Goal: Information Seeking & Learning: Learn about a topic

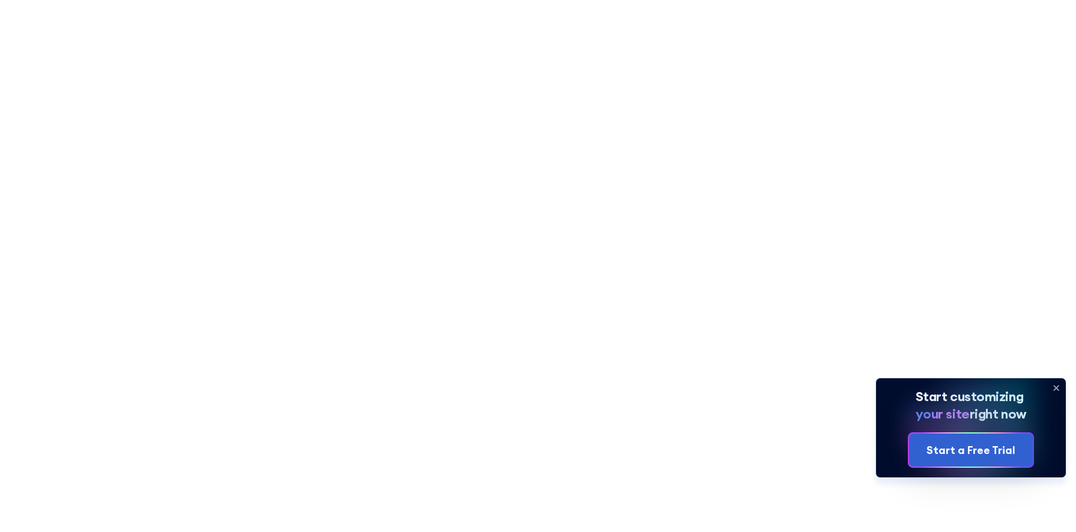
click at [1056, 385] on icon at bounding box center [1055, 387] width 19 height 19
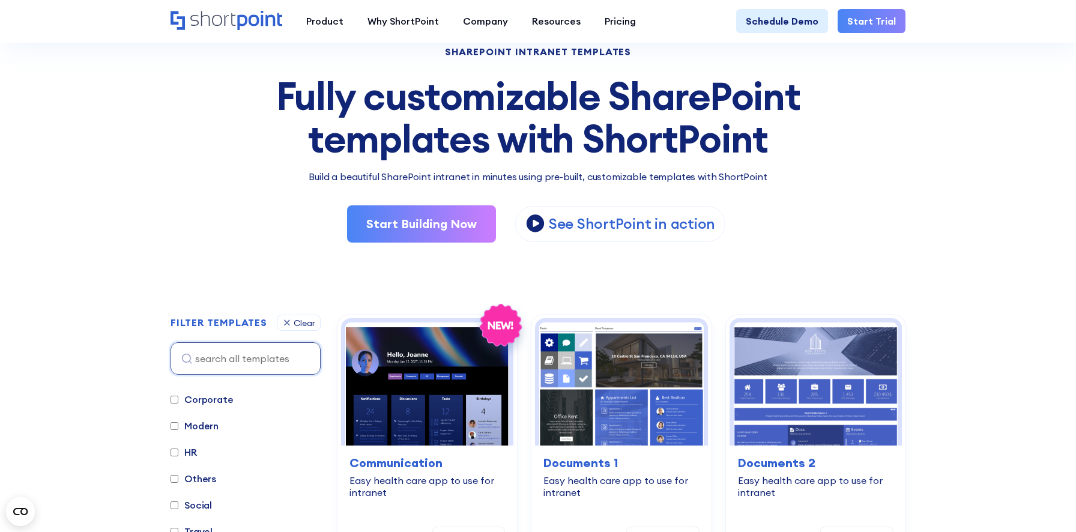
scroll to position [41, 0]
click at [192, 430] on label "HR" at bounding box center [183, 429] width 26 height 14
click at [178, 430] on input "HR" at bounding box center [174, 430] width 8 height 8
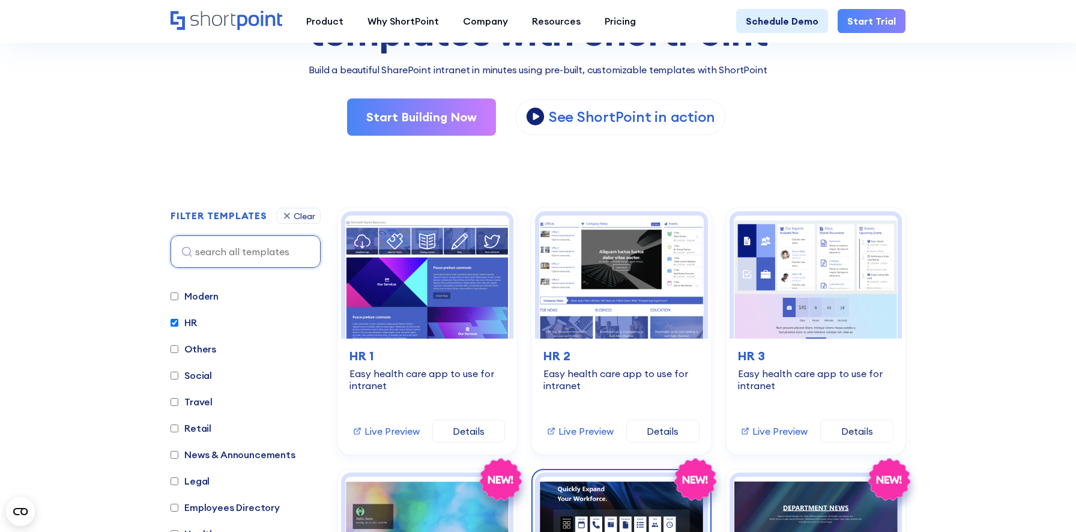
scroll to position [176, 0]
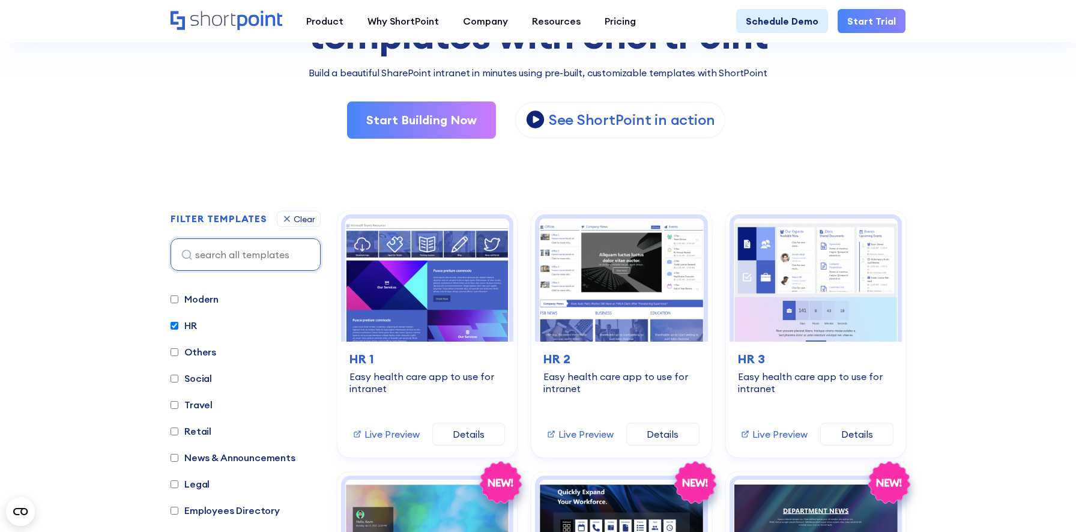
click at [188, 327] on label "HR" at bounding box center [183, 325] width 26 height 14
click at [178, 327] on input "HR" at bounding box center [174, 326] width 8 height 8
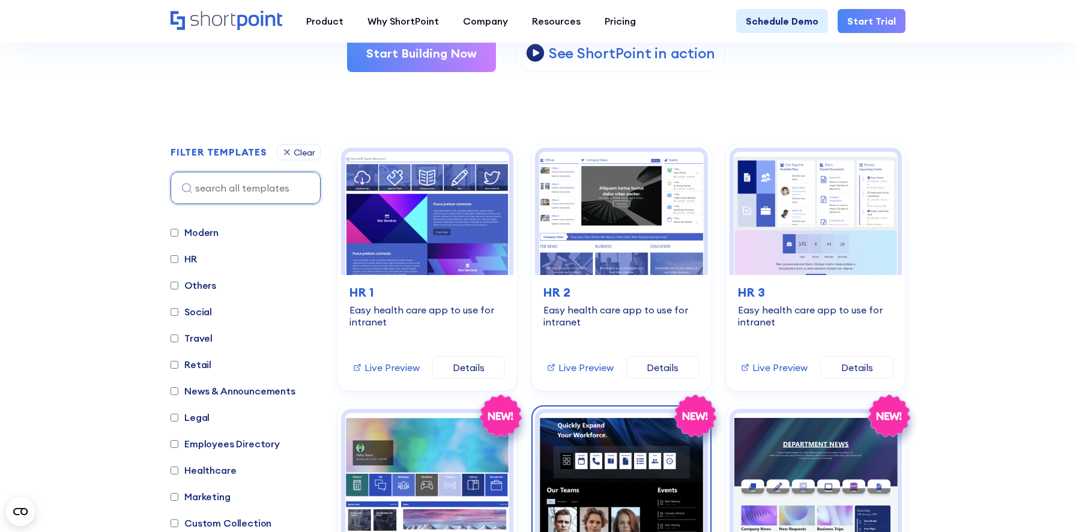
scroll to position [240, 0]
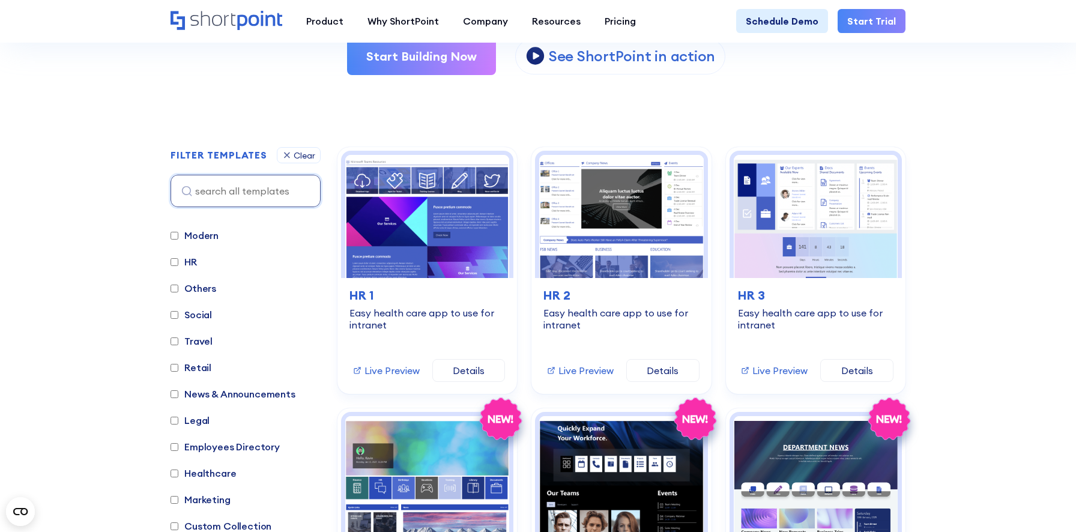
click at [188, 260] on label "HR" at bounding box center [183, 261] width 26 height 14
click at [178, 260] on input "HR" at bounding box center [174, 262] width 8 height 8
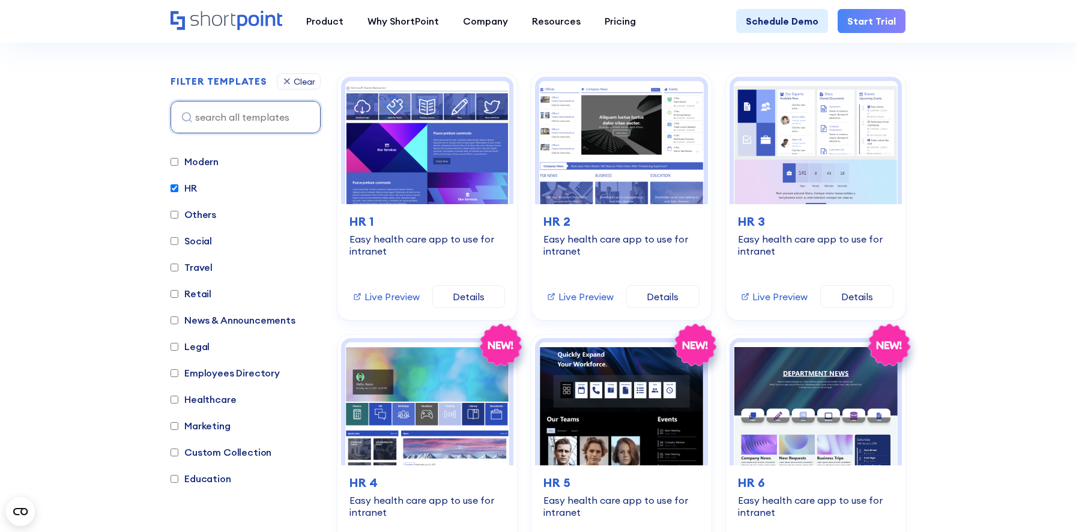
scroll to position [327, 0]
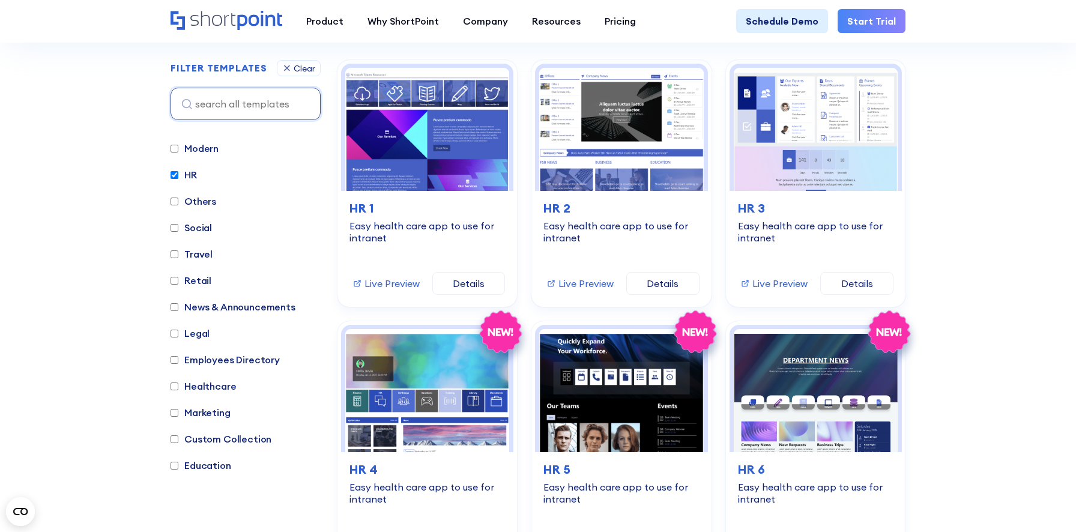
click at [185, 171] on label "HR" at bounding box center [183, 174] width 26 height 14
click at [178, 171] on input "HR" at bounding box center [174, 175] width 8 height 8
checkbox input "false"
click at [199, 201] on label "Others" at bounding box center [193, 201] width 46 height 14
click at [178, 201] on input "Others" at bounding box center [174, 201] width 8 height 8
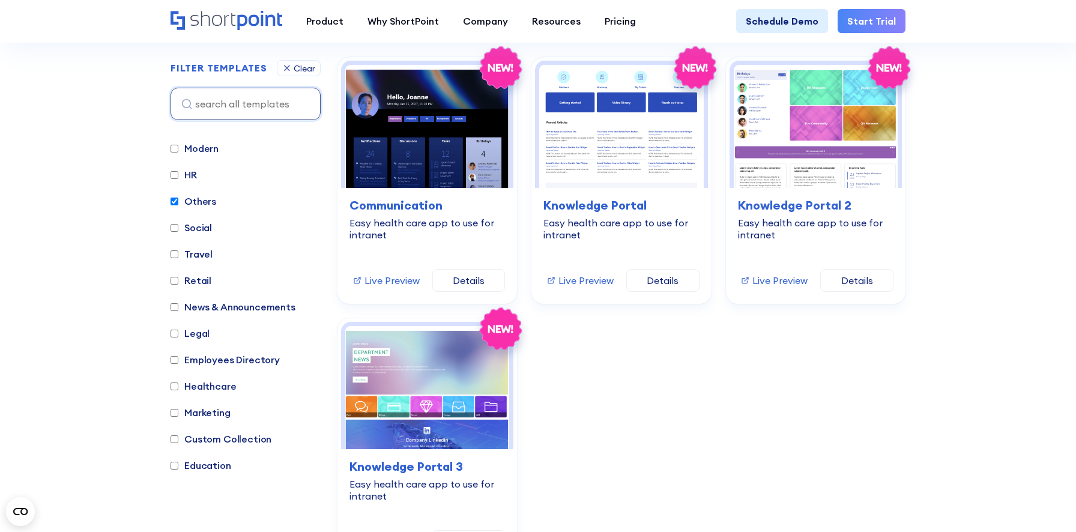
scroll to position [331, 0]
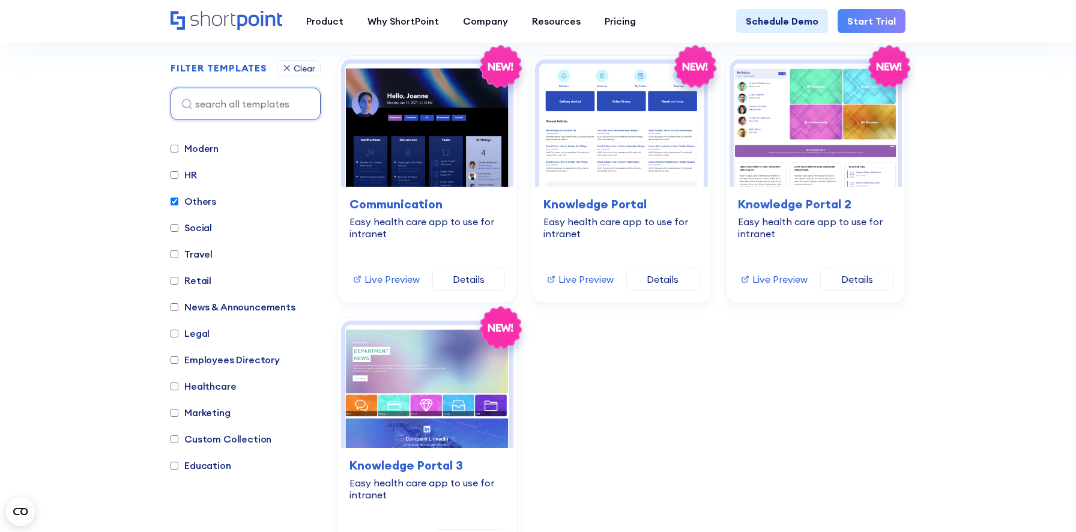
click at [196, 199] on label "Others" at bounding box center [193, 201] width 46 height 14
click at [178, 199] on input "Others" at bounding box center [174, 201] width 8 height 8
checkbox input "false"
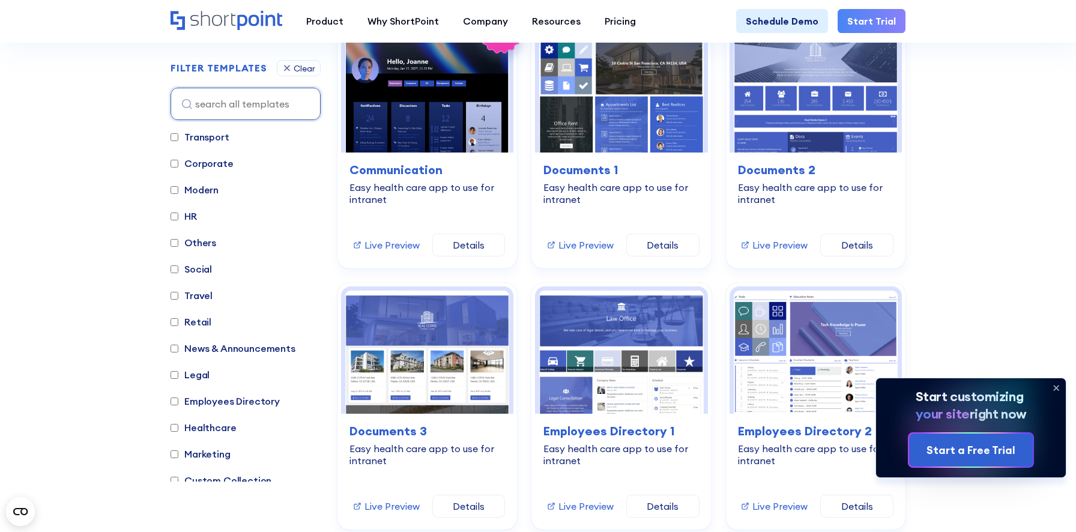
scroll to position [375, 0]
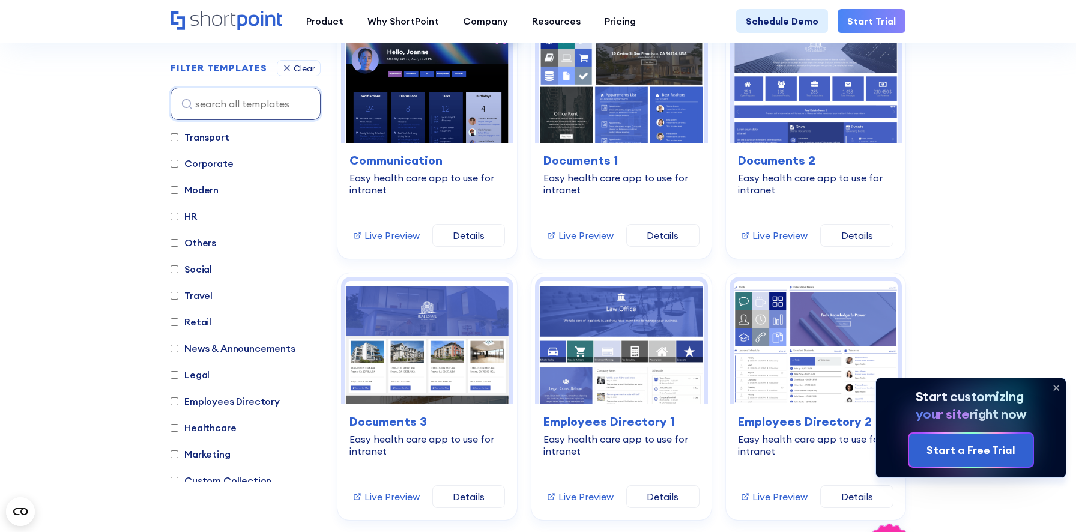
click at [193, 215] on label "HR" at bounding box center [183, 216] width 26 height 14
click at [178, 215] on input "HR" at bounding box center [174, 216] width 8 height 8
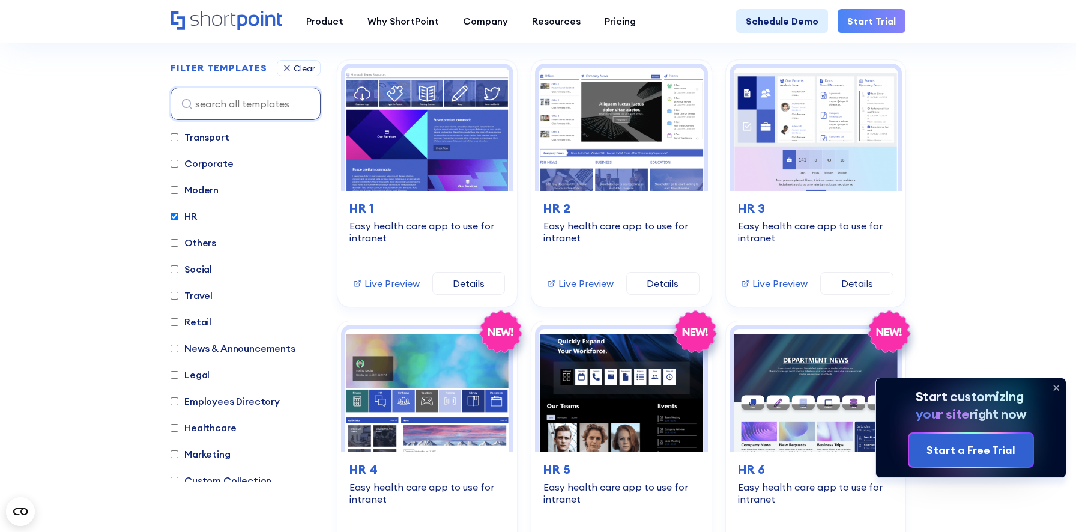
scroll to position [327, 0]
click at [193, 215] on label "HR" at bounding box center [183, 216] width 26 height 14
click at [178, 215] on input "HR" at bounding box center [174, 216] width 8 height 8
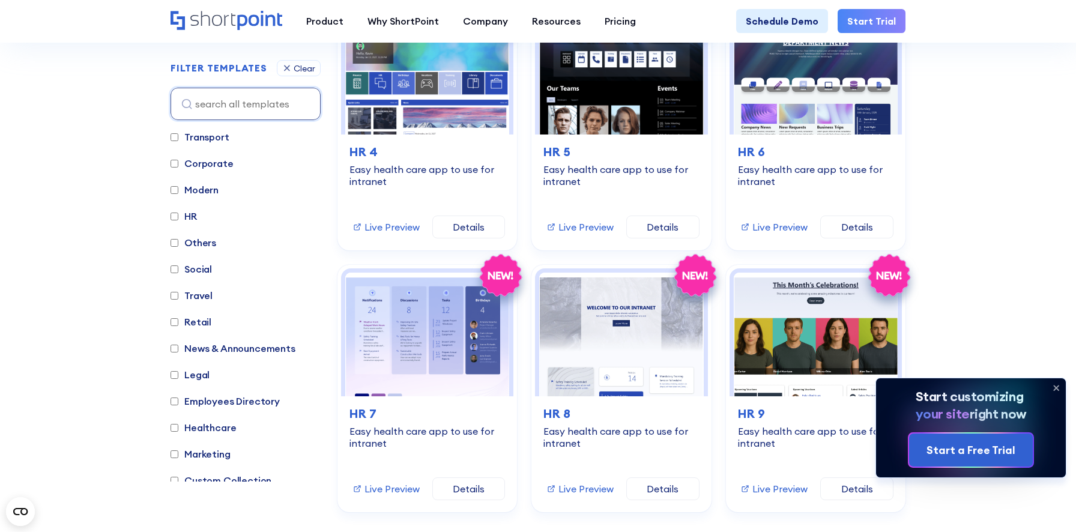
scroll to position [538, 0]
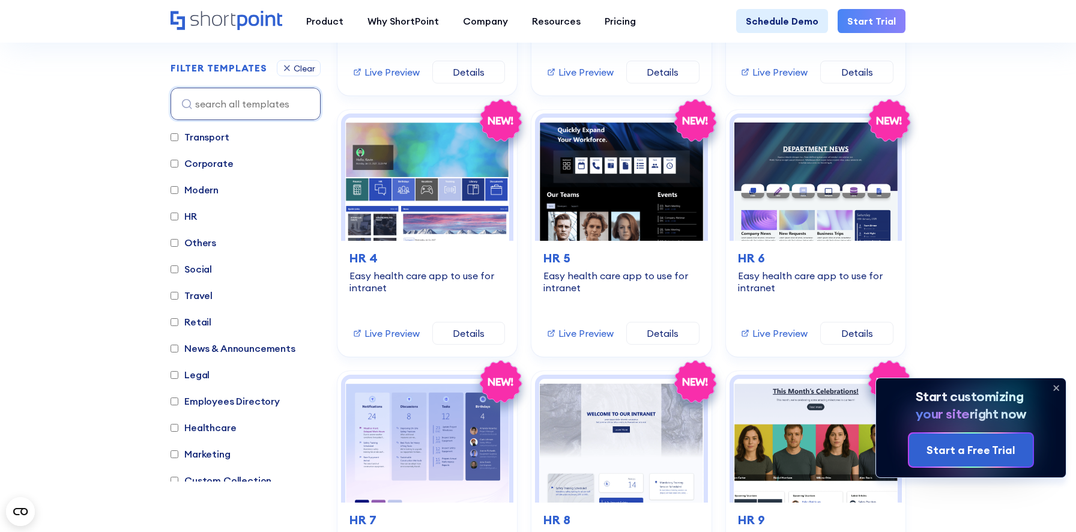
click at [193, 216] on label "HR" at bounding box center [183, 216] width 26 height 14
click at [178, 216] on input "HR" at bounding box center [174, 216] width 8 height 8
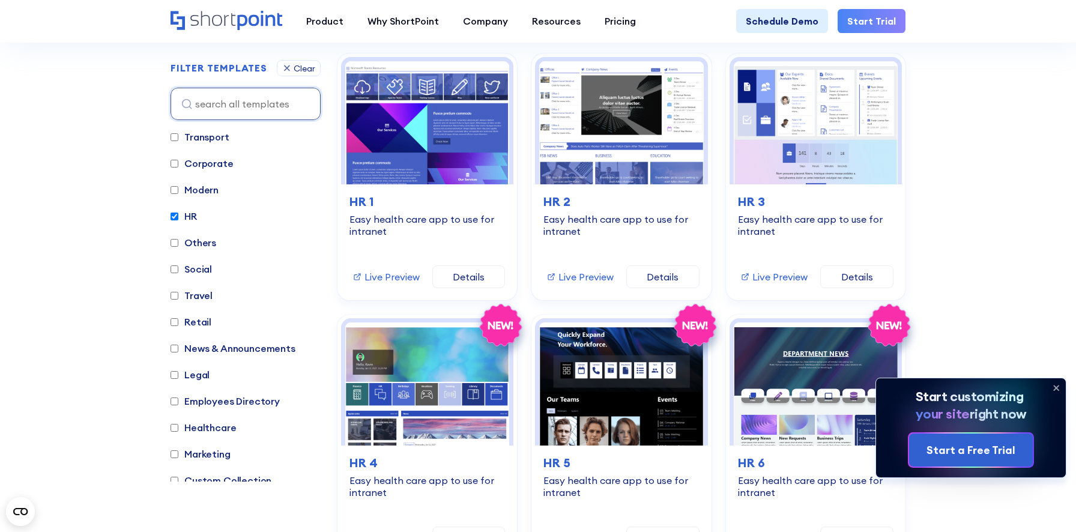
scroll to position [327, 0]
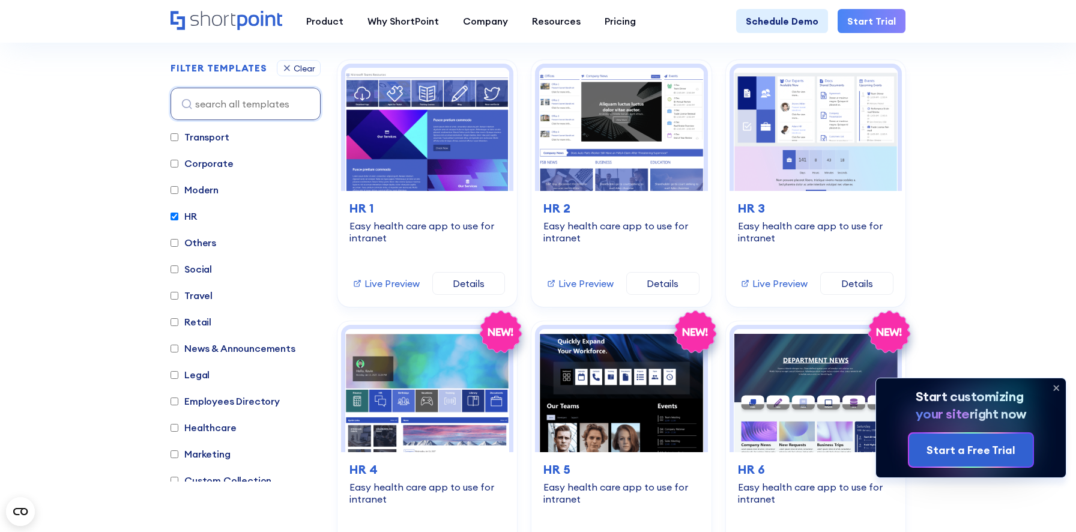
click at [193, 216] on label "HR" at bounding box center [183, 216] width 26 height 14
click at [178, 216] on input "HR" at bounding box center [174, 216] width 8 height 8
checkbox input "false"
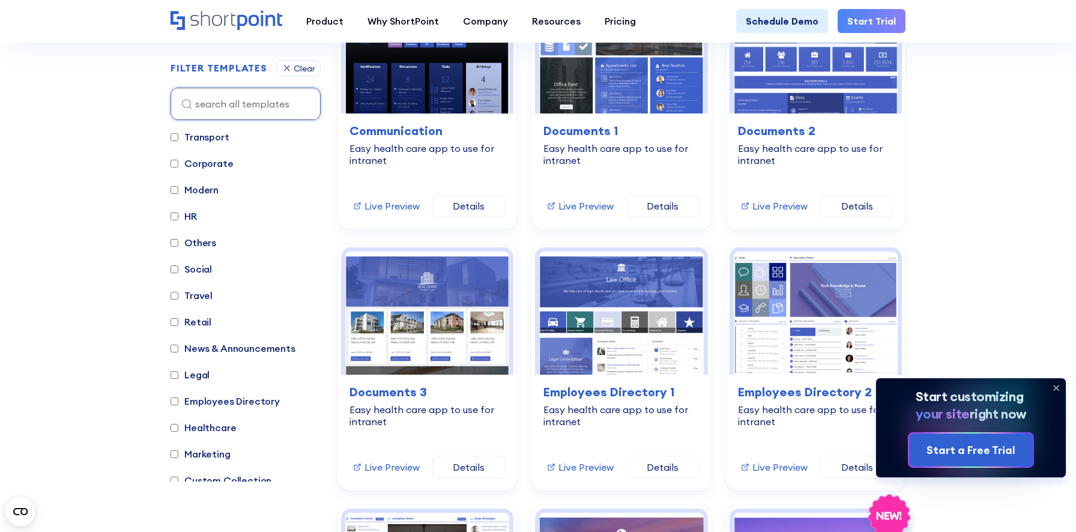
scroll to position [433, 0]
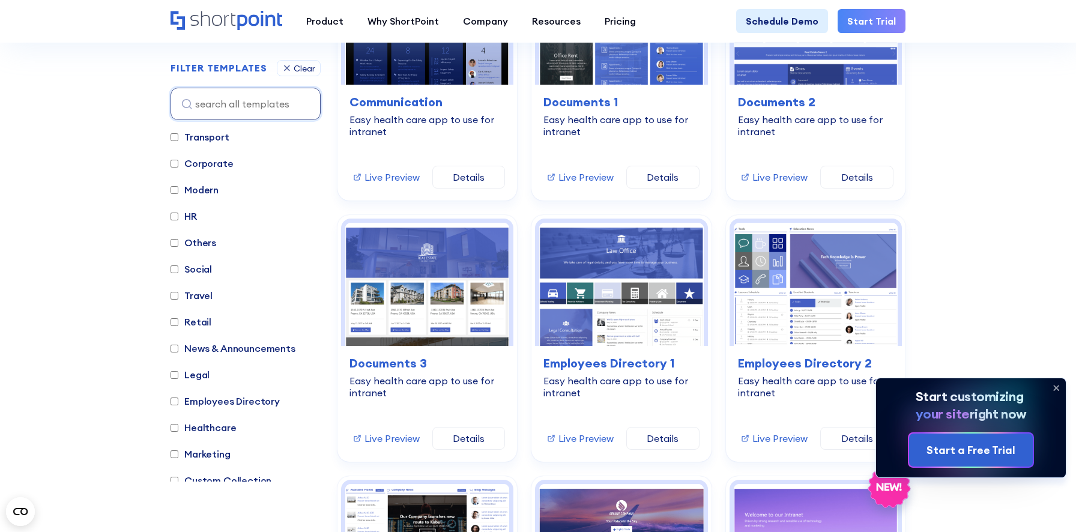
click at [191, 218] on label "HR" at bounding box center [183, 216] width 26 height 14
click at [178, 218] on input "HR" at bounding box center [174, 216] width 8 height 8
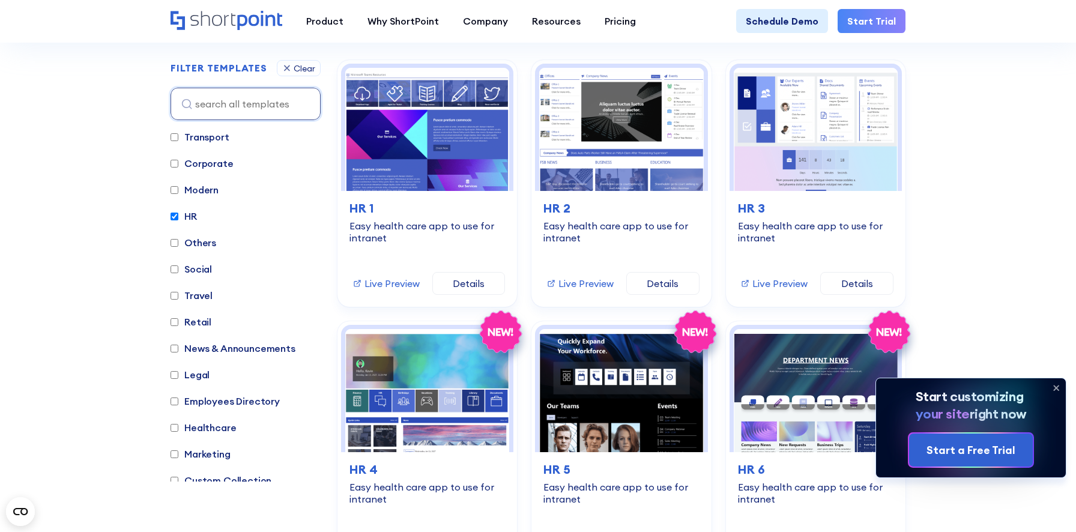
click at [191, 218] on label "HR" at bounding box center [183, 216] width 26 height 14
click at [178, 218] on input "HR" at bounding box center [174, 216] width 8 height 8
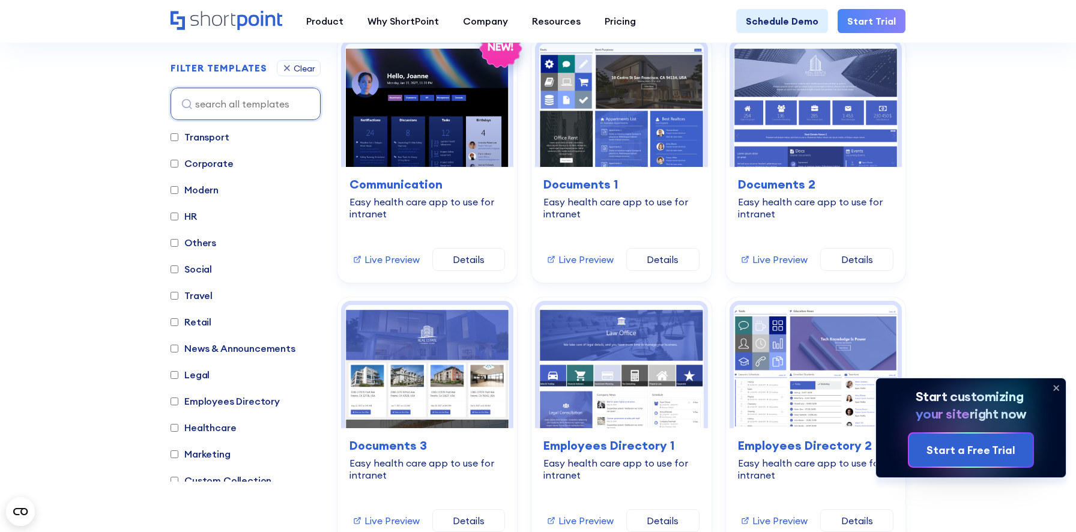
scroll to position [327, 0]
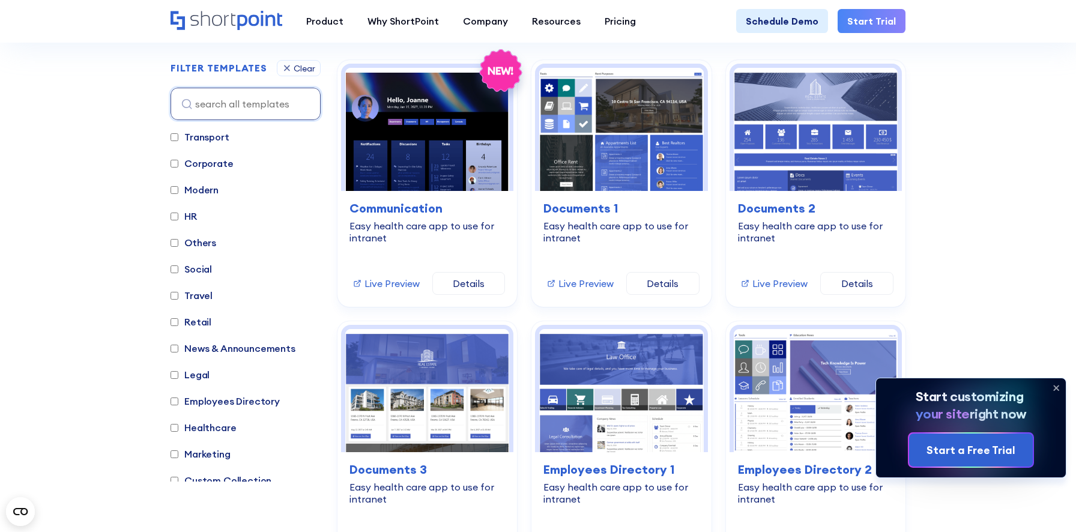
click at [191, 218] on label "HR" at bounding box center [183, 216] width 26 height 14
click at [178, 218] on input "HR" at bounding box center [174, 216] width 8 height 8
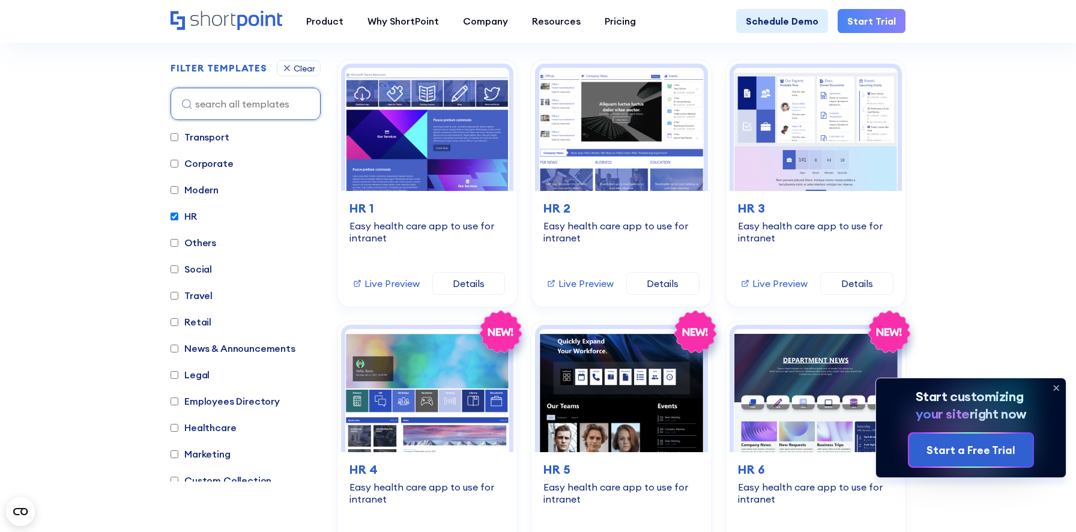
click at [191, 218] on label "HR" at bounding box center [183, 216] width 26 height 14
click at [178, 218] on input "HR" at bounding box center [174, 216] width 8 height 8
checkbox input "false"
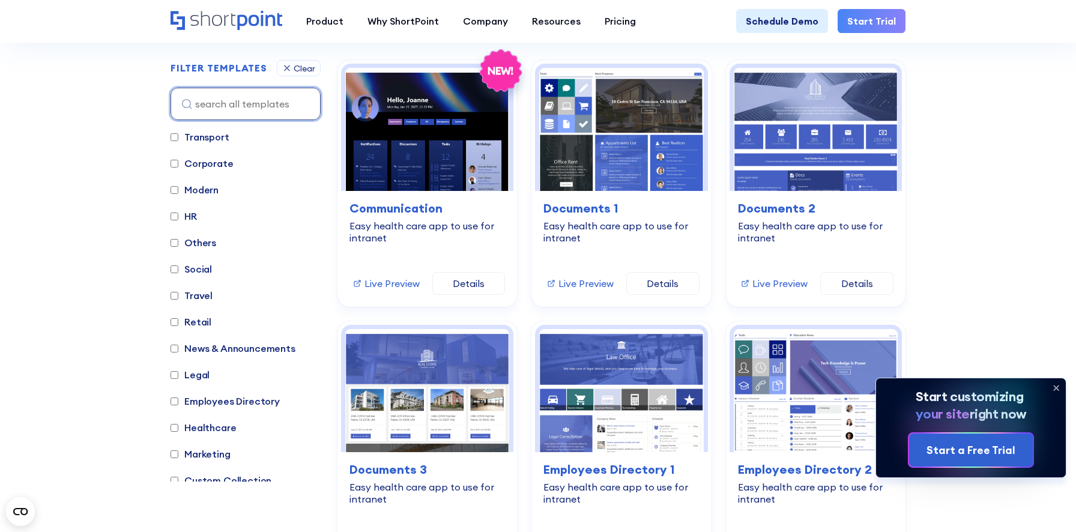
click at [217, 103] on input at bounding box center [245, 104] width 150 height 32
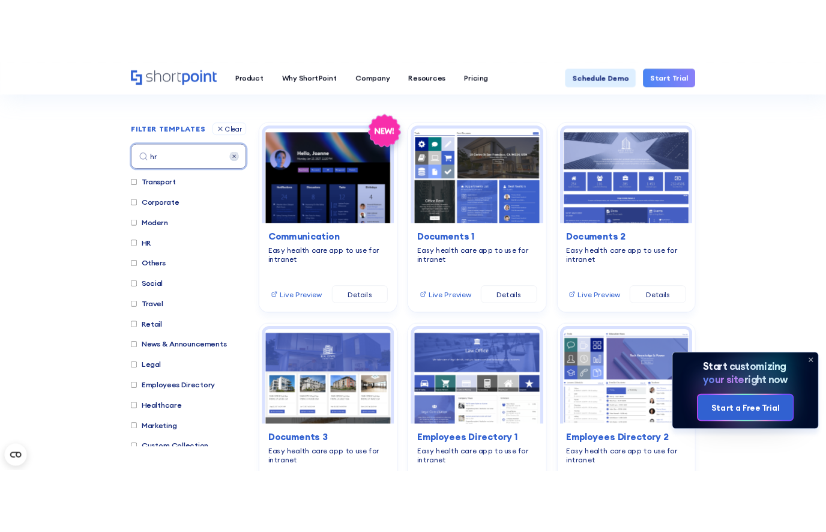
scroll to position [313, 0]
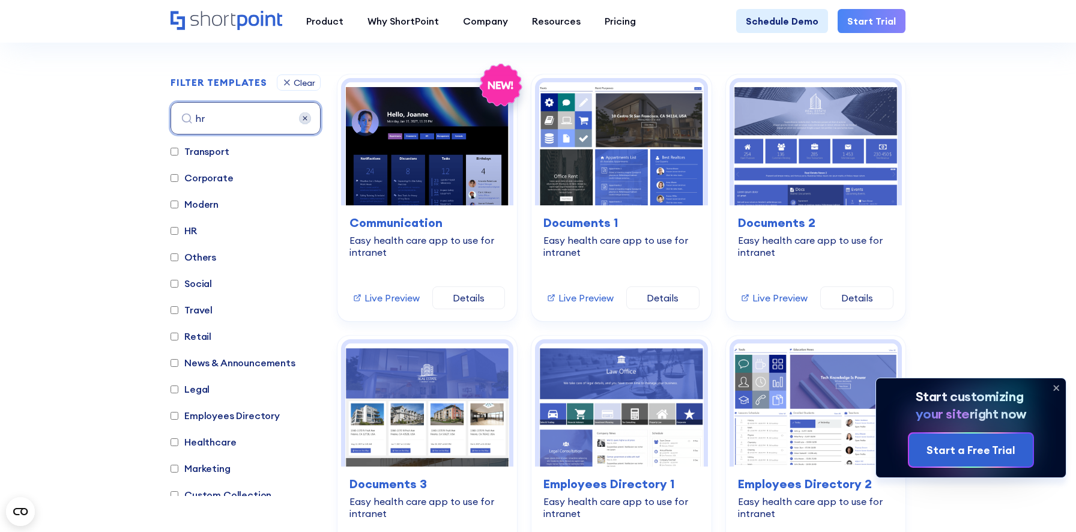
click at [246, 121] on input "hr" at bounding box center [245, 118] width 150 height 32
type input "h"
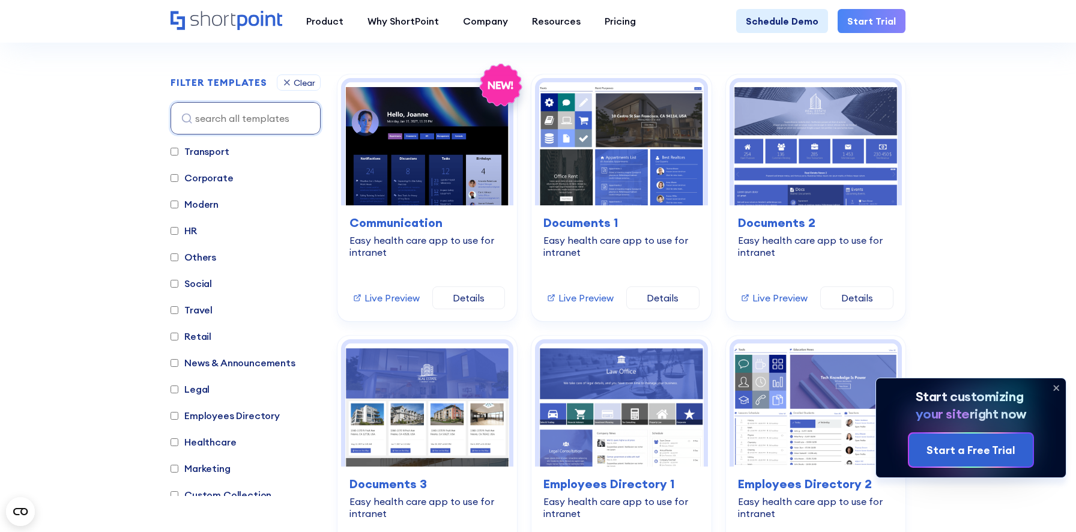
click at [249, 115] on input at bounding box center [245, 118] width 150 height 32
type input "hjvjvj"
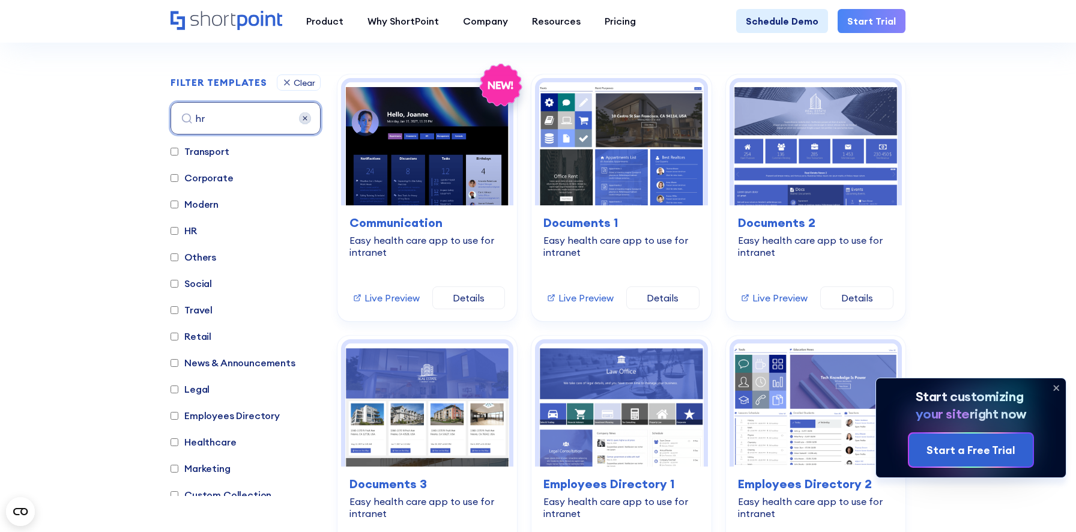
type input "h"
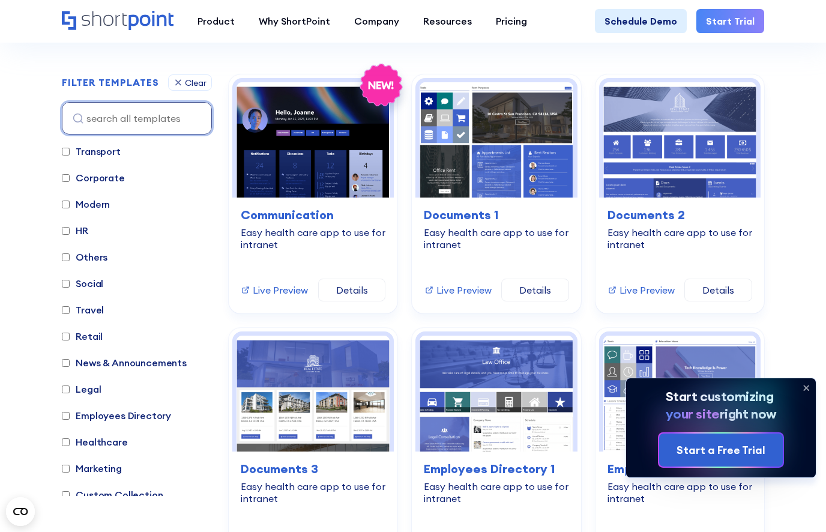
click at [107, 115] on input at bounding box center [137, 118] width 150 height 32
type input "hvjhvh"
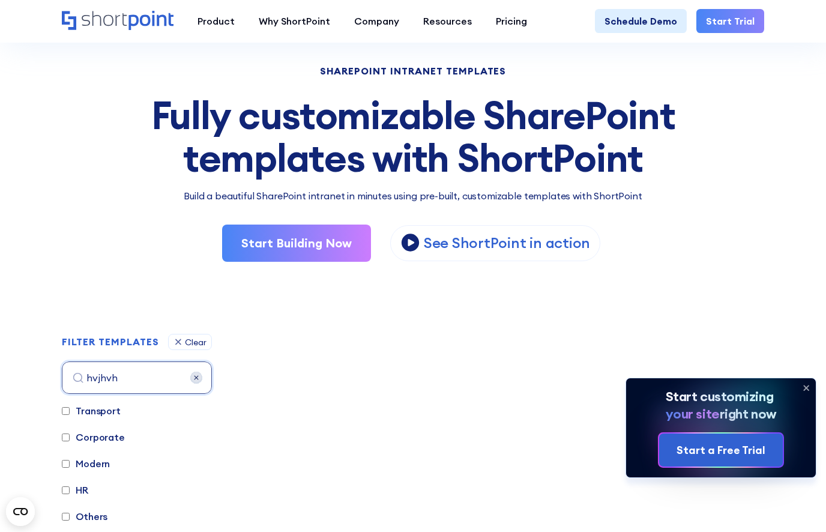
scroll to position [158, 0]
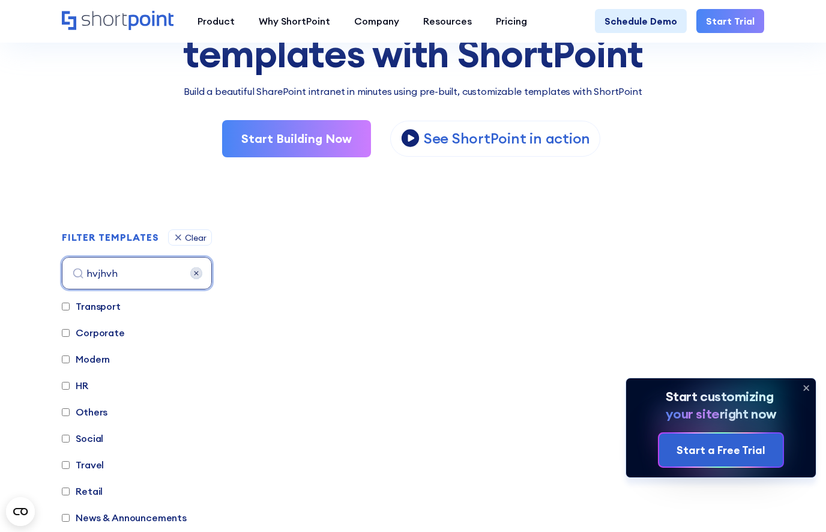
click at [106, 276] on input "hvjhvh" at bounding box center [137, 273] width 150 height 32
click at [100, 276] on input at bounding box center [137, 273] width 150 height 32
type input "gg"
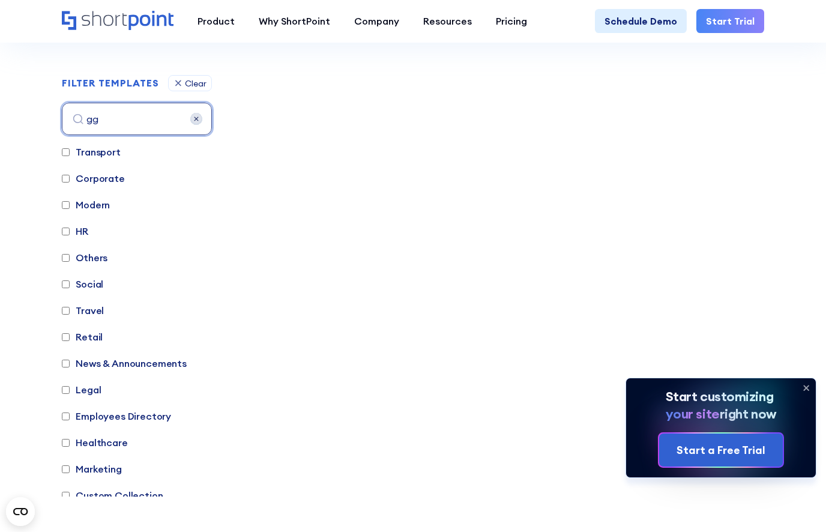
scroll to position [238, 0]
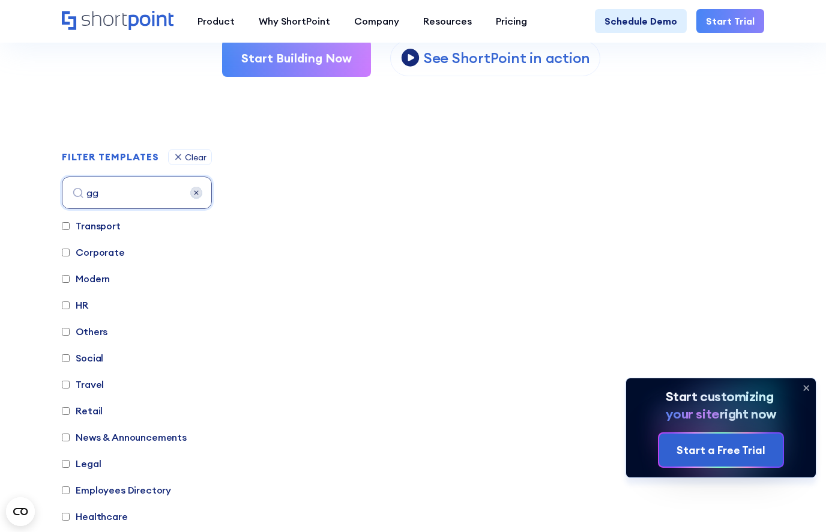
click at [194, 165] on div "FILTER TEMPLATES Clear gg" at bounding box center [137, 179] width 150 height 60
click at [193, 160] on div "Clear" at bounding box center [196, 157] width 22 height 8
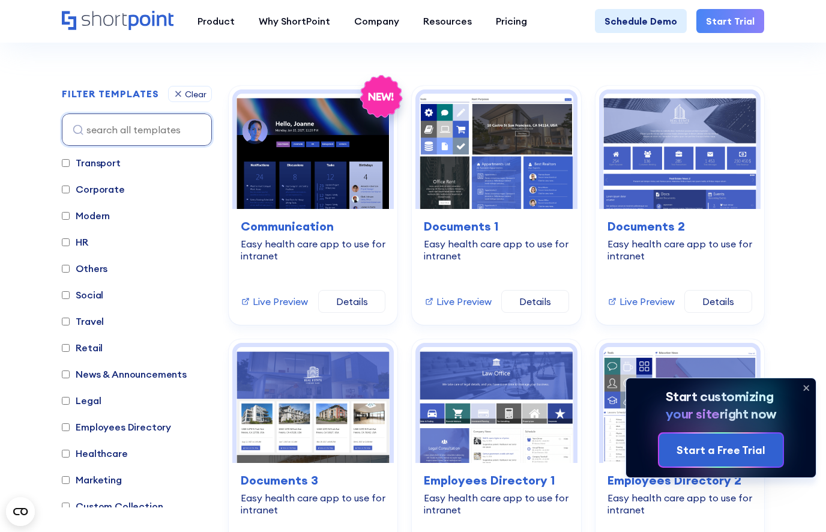
scroll to position [280, 0]
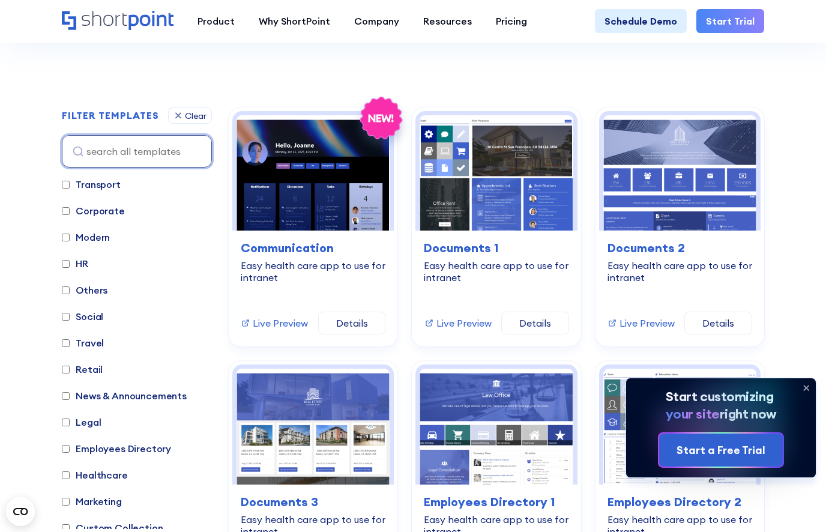
click at [148, 151] on input at bounding box center [137, 151] width 150 height 32
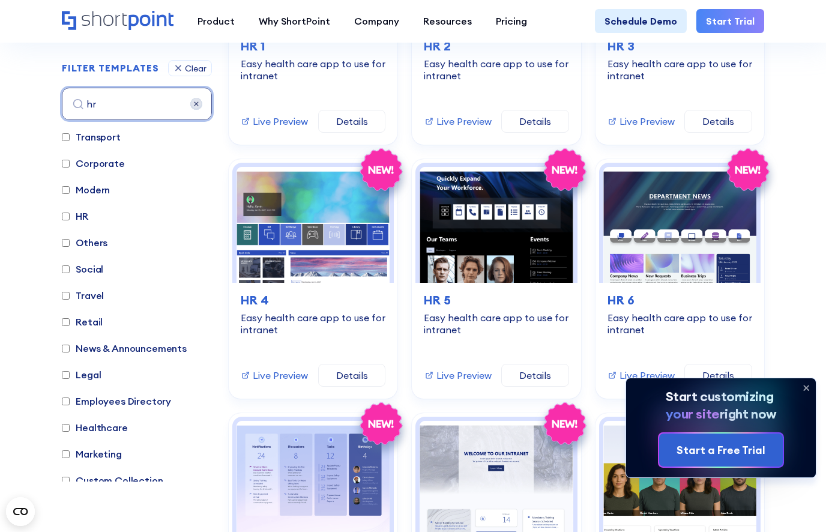
scroll to position [492, 0]
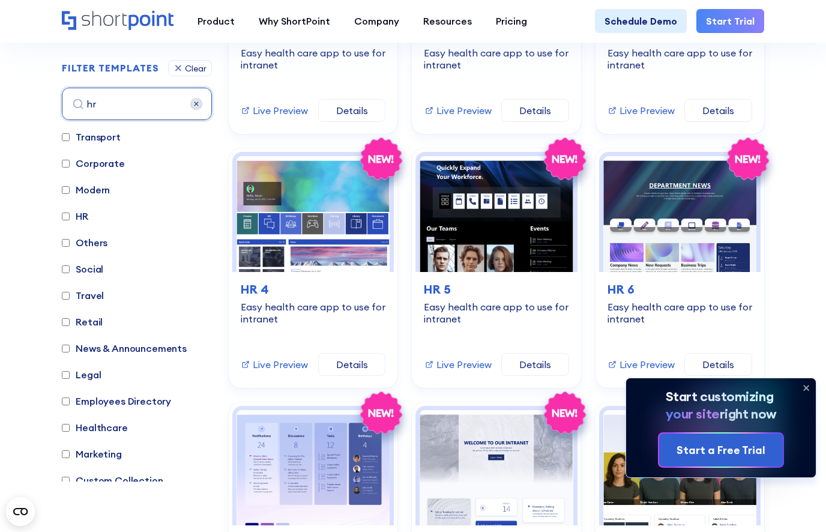
click at [803, 386] on icon at bounding box center [805, 387] width 19 height 19
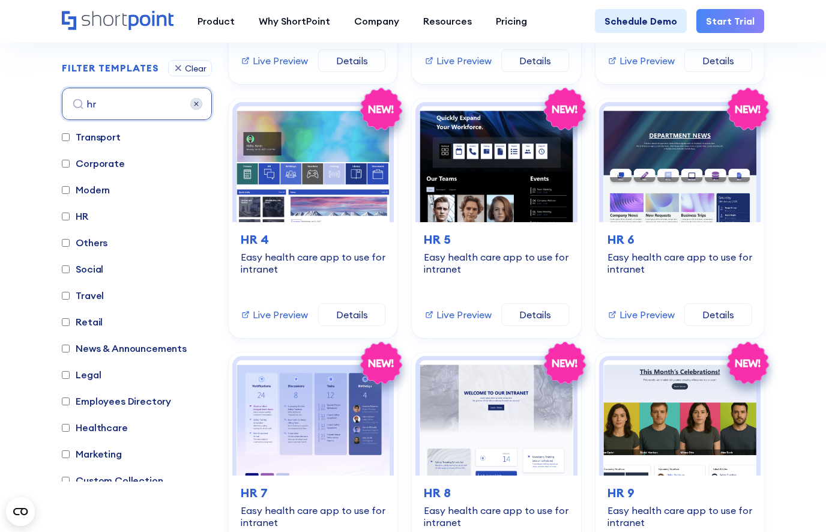
scroll to position [509, 0]
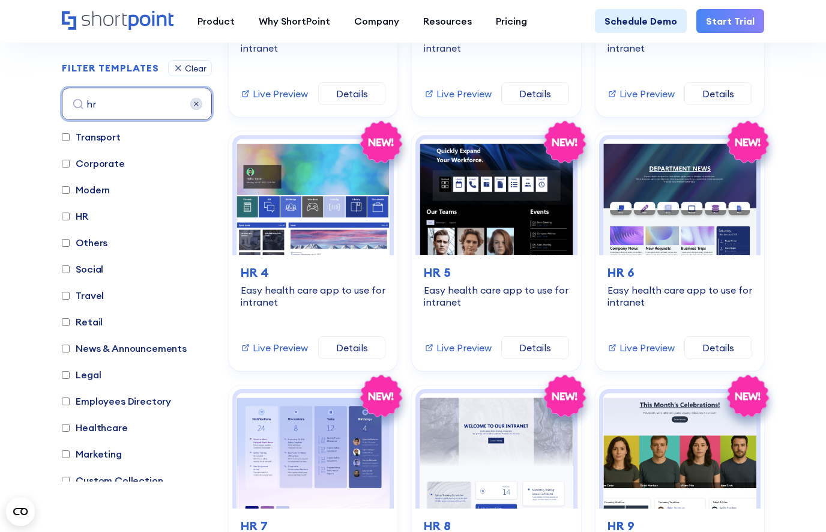
click at [136, 106] on input "hr" at bounding box center [137, 104] width 150 height 32
type input "h"
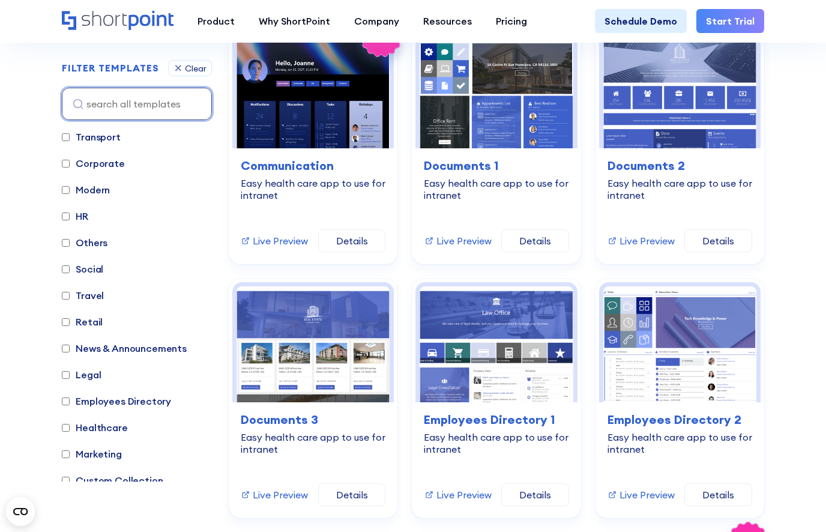
scroll to position [327, 0]
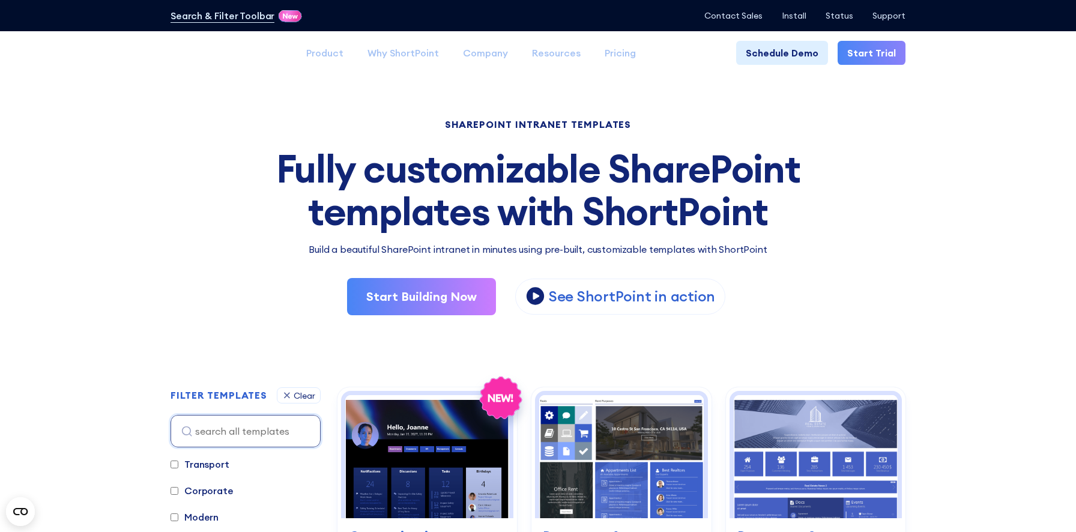
click at [640, 236] on div "SHAREPOINT INTRANET TEMPLATES Fully customizable SharePoint templates with Shor…" at bounding box center [537, 217] width 735 height 195
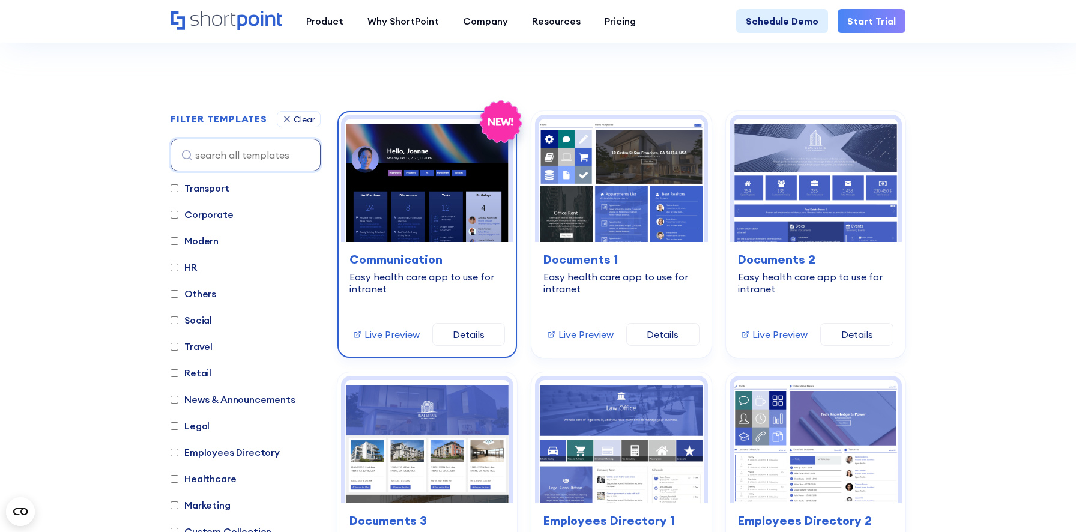
scroll to position [293, 0]
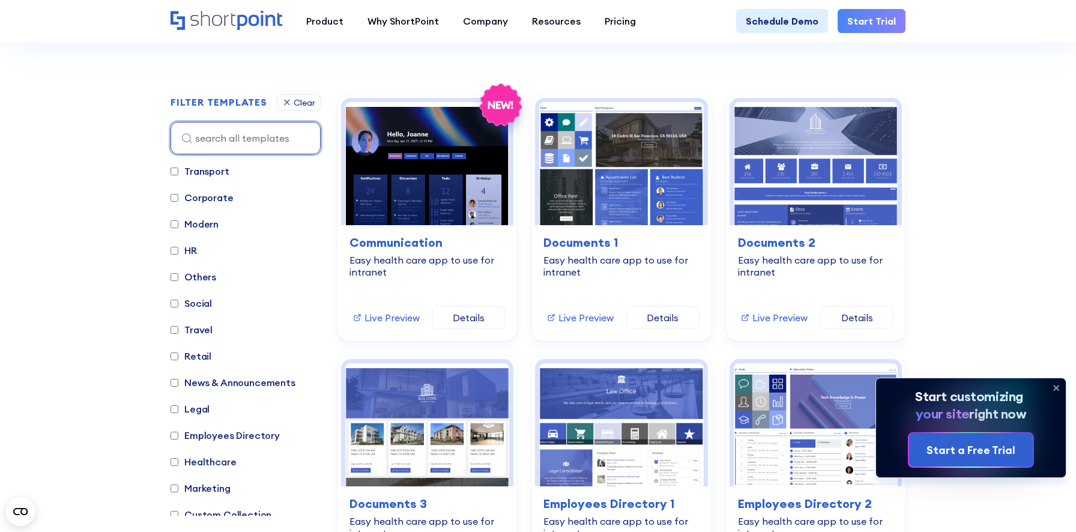
click at [277, 148] on input at bounding box center [245, 138] width 150 height 32
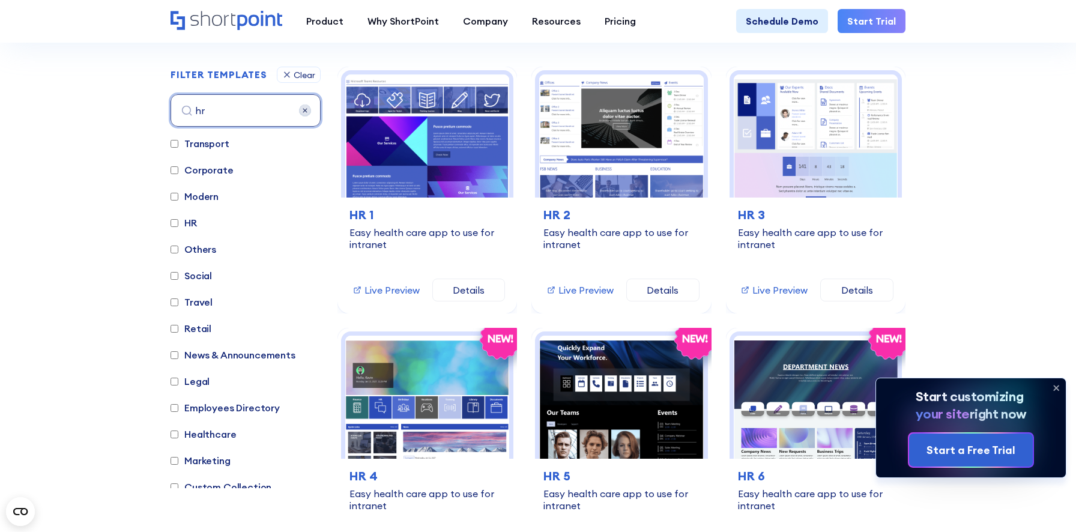
scroll to position [327, 0]
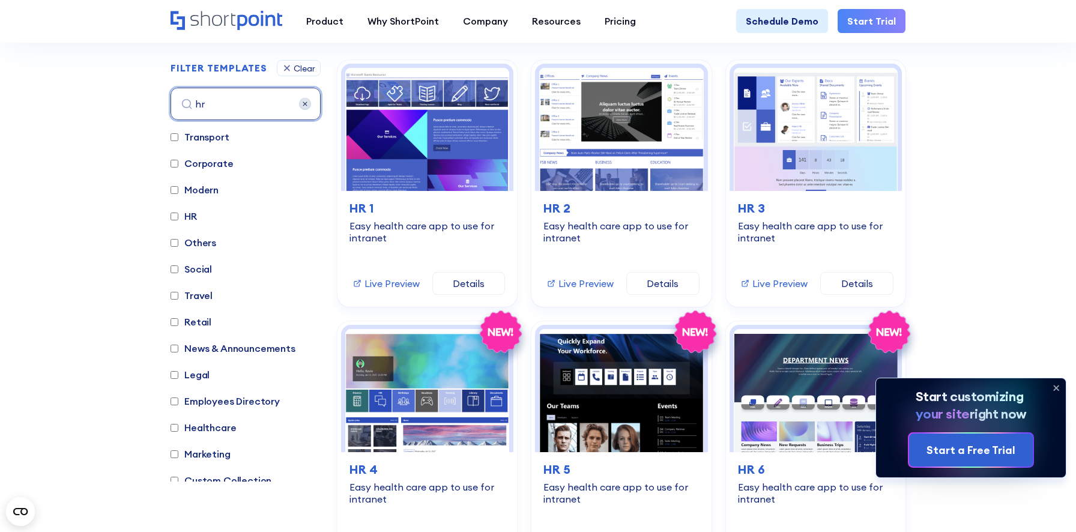
type input "h"
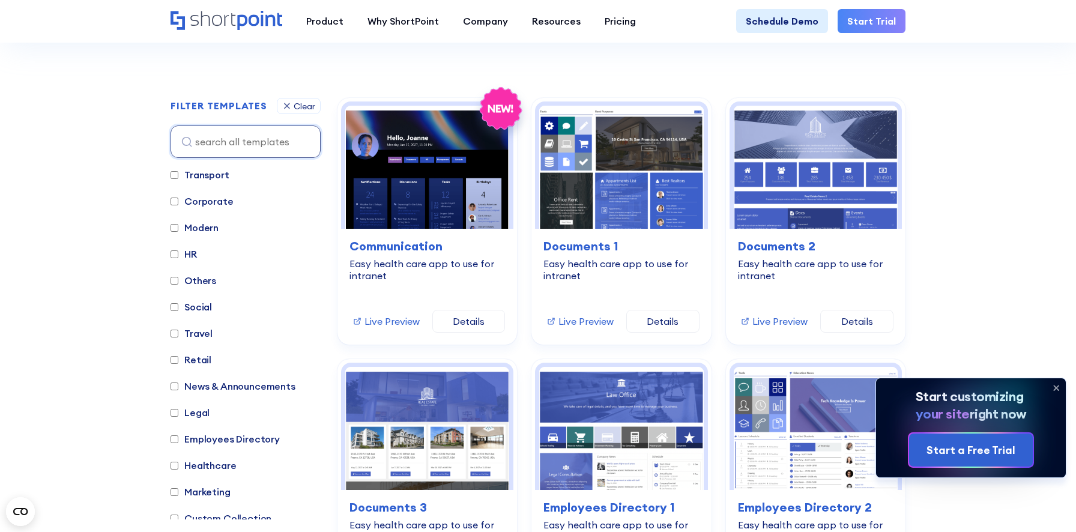
scroll to position [288, 0]
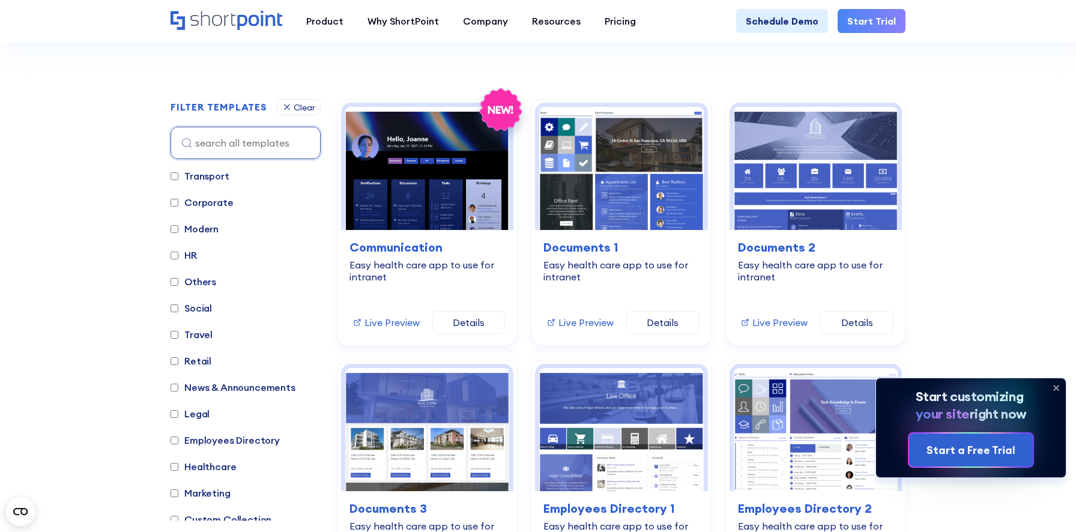
click at [1056, 383] on icon at bounding box center [1055, 387] width 19 height 19
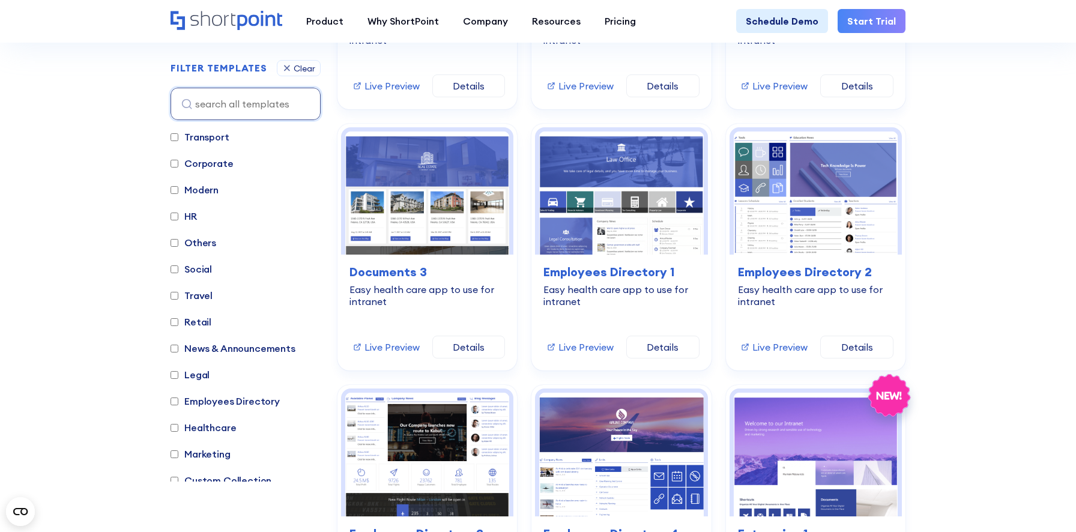
scroll to position [466, 0]
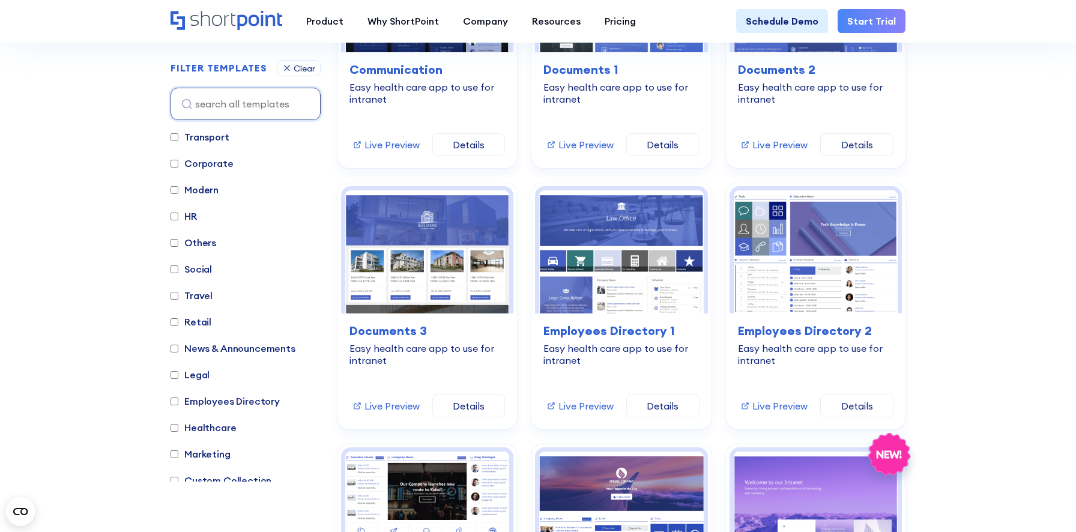
click at [191, 214] on label "HR" at bounding box center [183, 216] width 26 height 14
click at [178, 214] on input "HR" at bounding box center [174, 216] width 8 height 8
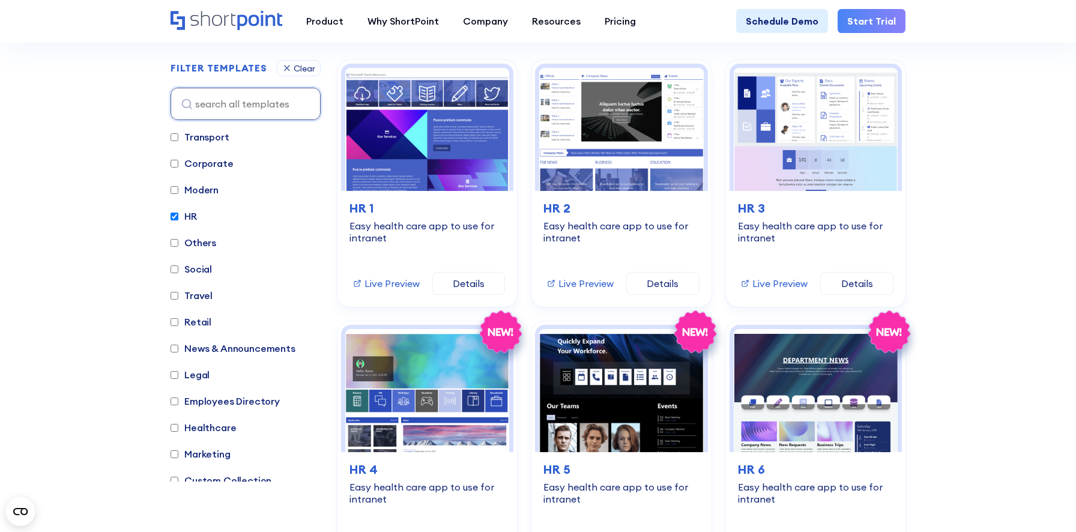
scroll to position [327, 0]
click at [291, 69] on icon at bounding box center [287, 68] width 10 height 10
checkbox input "false"
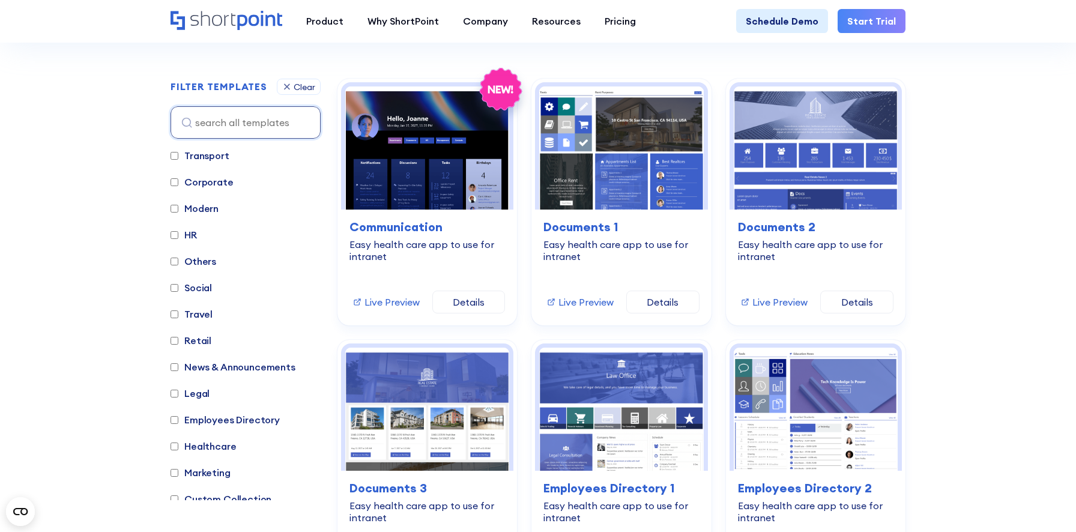
scroll to position [311, 0]
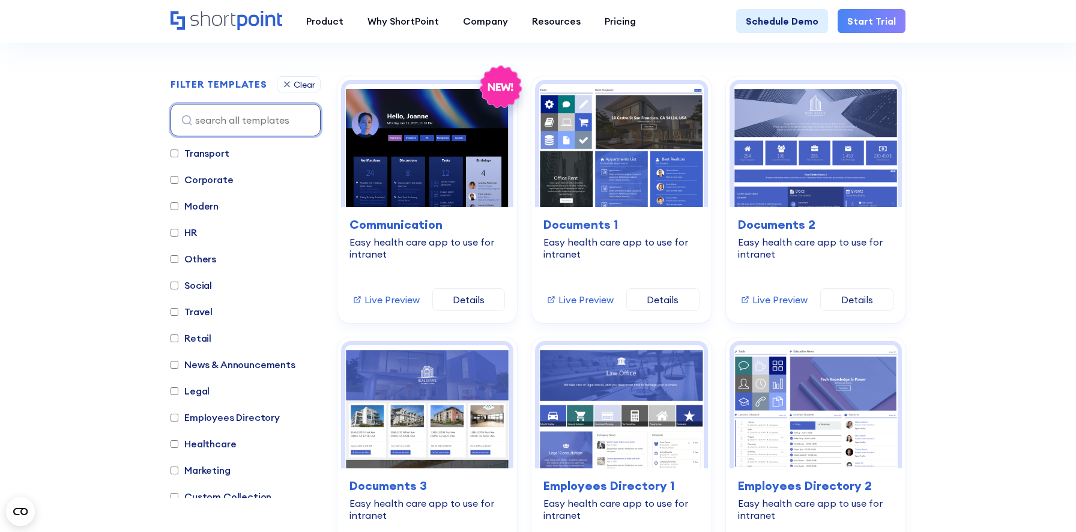
click at [266, 124] on input at bounding box center [245, 120] width 150 height 32
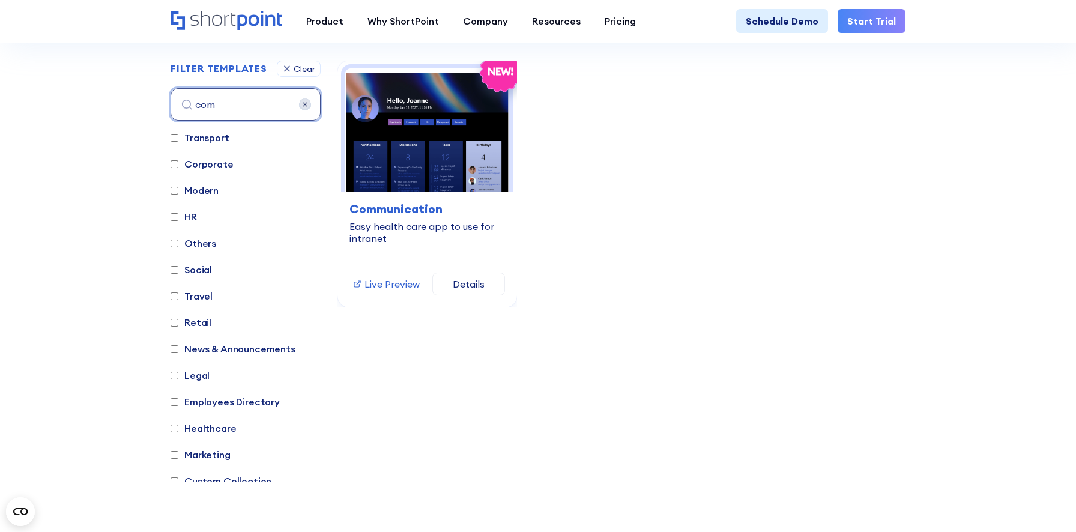
scroll to position [327, 0]
type input "comm"
click at [303, 106] on img at bounding box center [305, 104] width 12 height 12
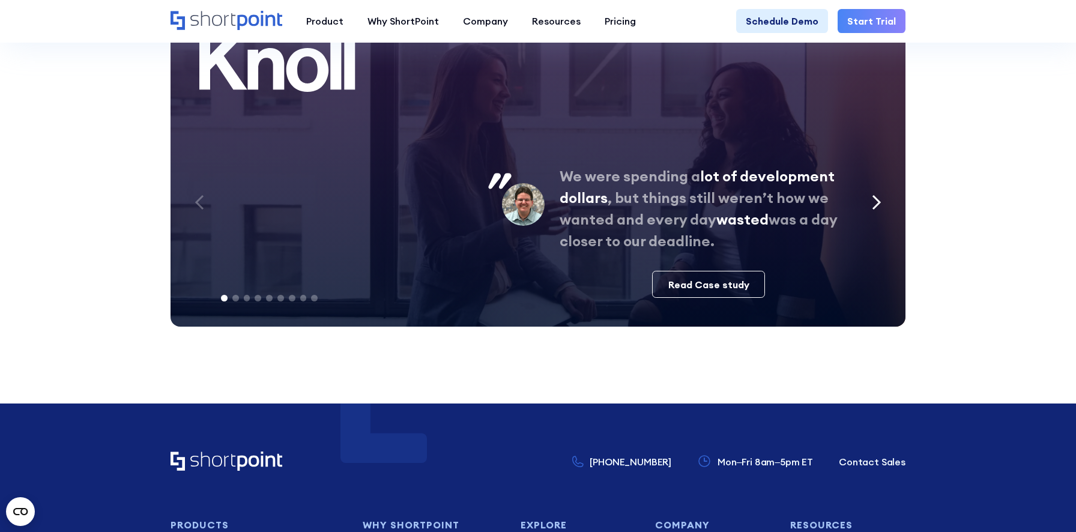
scroll to position [4327, 0]
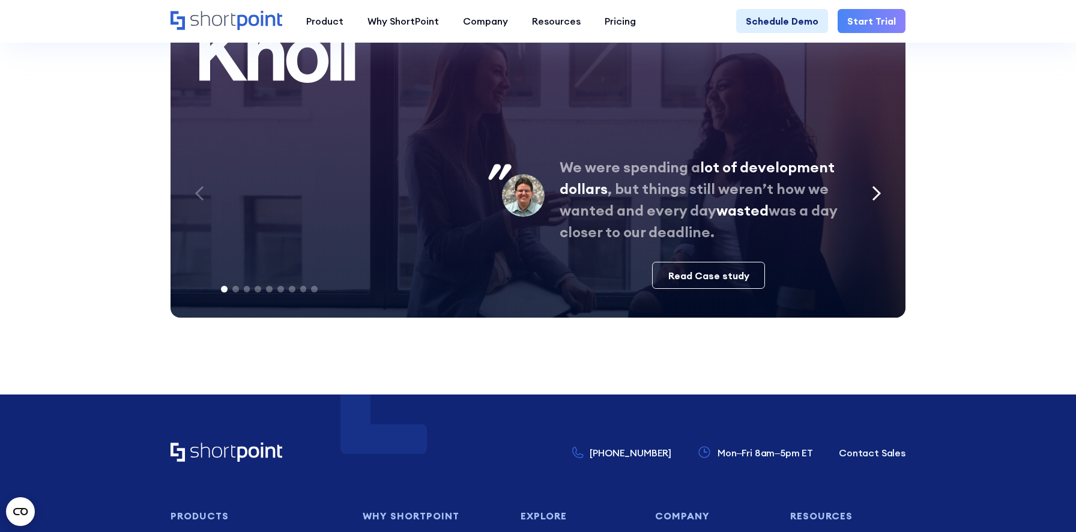
click at [873, 185] on icon "Next slide" at bounding box center [876, 193] width 10 height 16
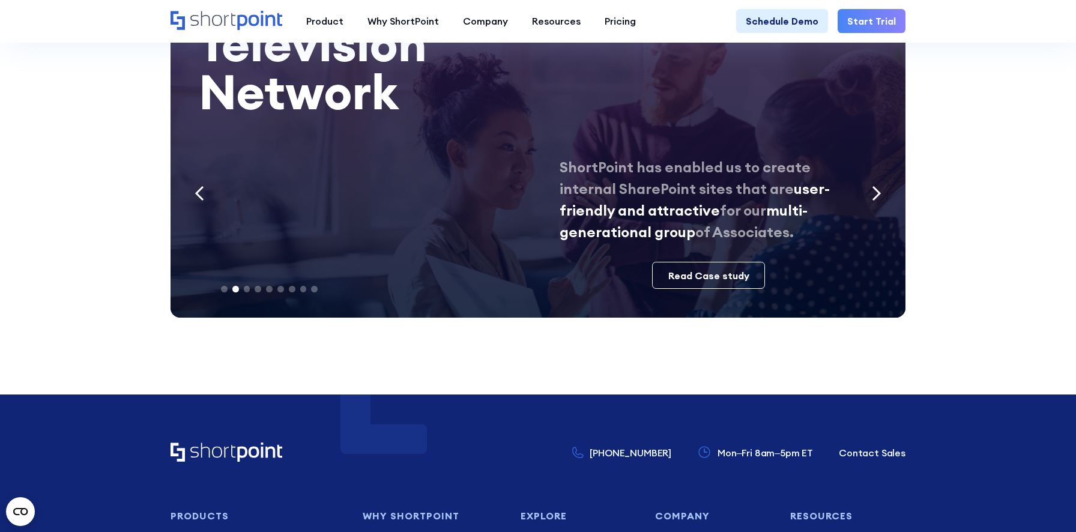
click at [873, 185] on icon "Next slide" at bounding box center [876, 193] width 10 height 16
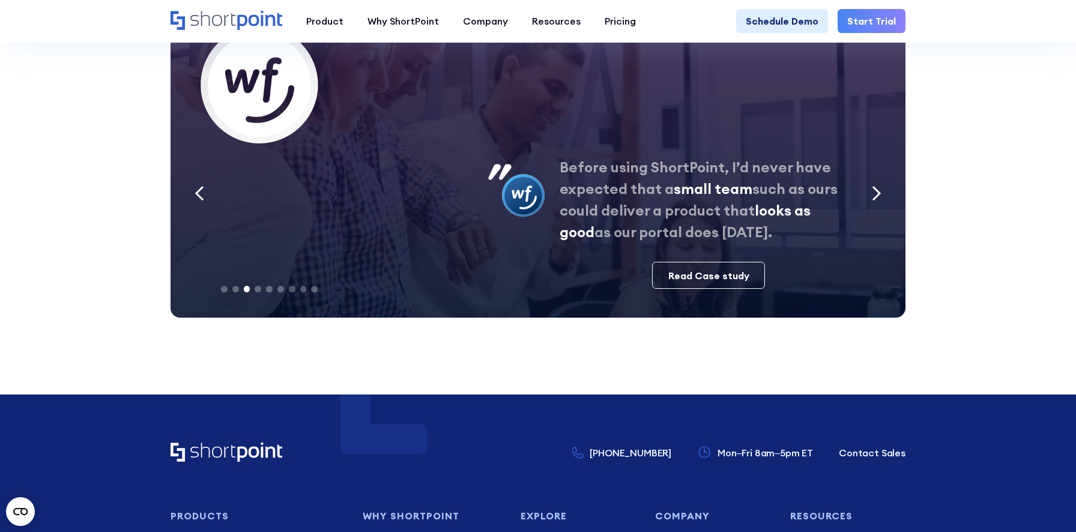
click at [873, 185] on icon "Next slide" at bounding box center [876, 193] width 10 height 16
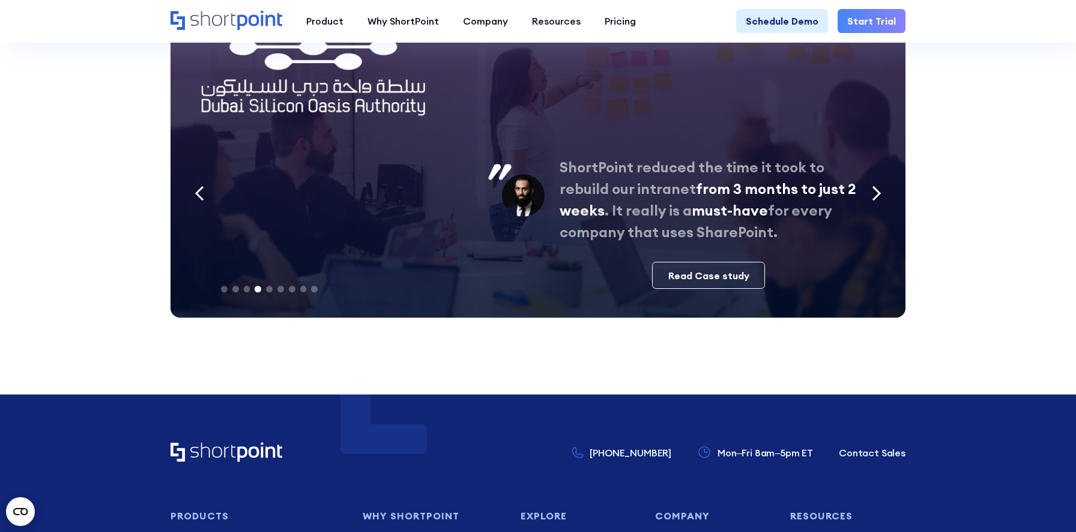
click at [873, 185] on icon "Next slide" at bounding box center [876, 193] width 10 height 16
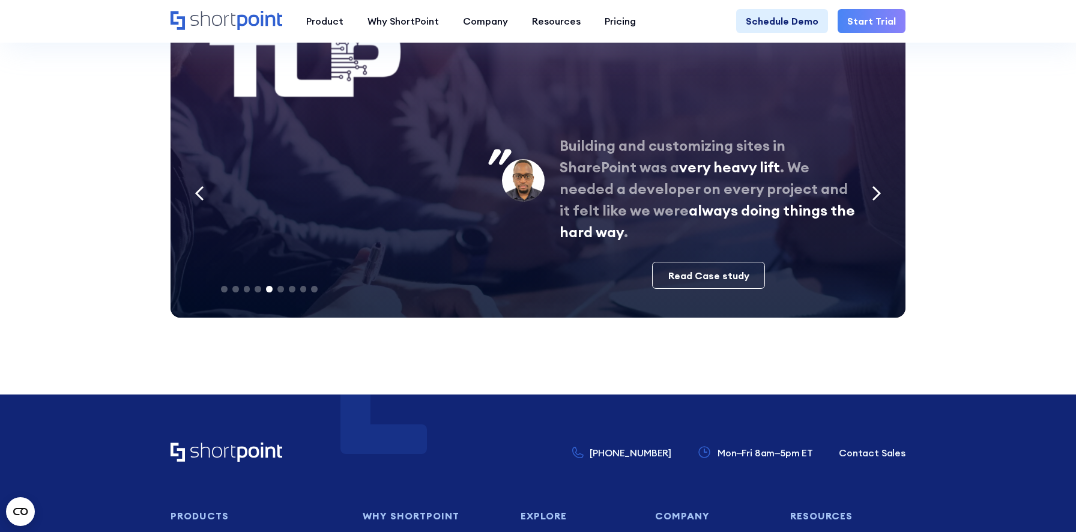
click at [873, 185] on icon "Next slide" at bounding box center [876, 193] width 10 height 16
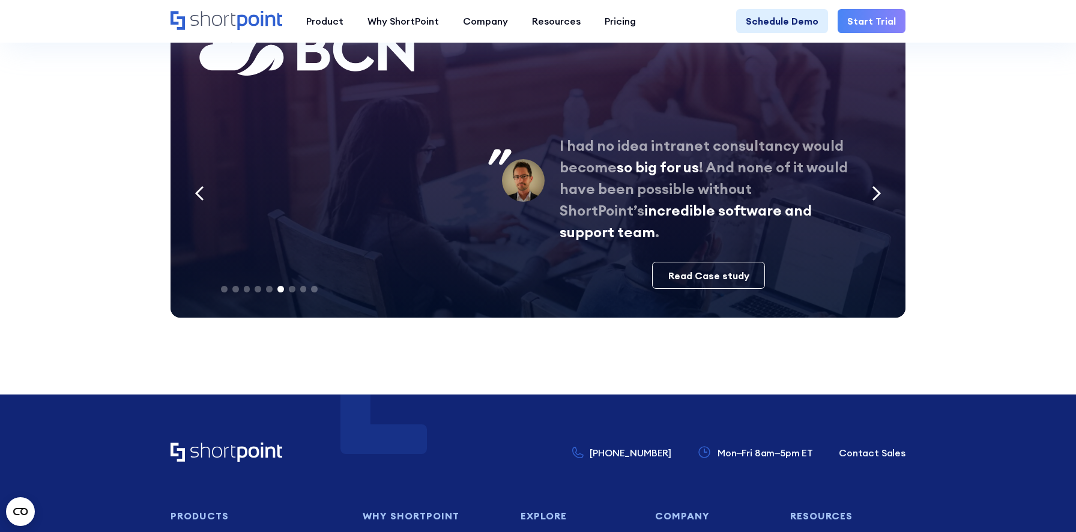
click at [873, 185] on icon "Next slide" at bounding box center [876, 193] width 10 height 16
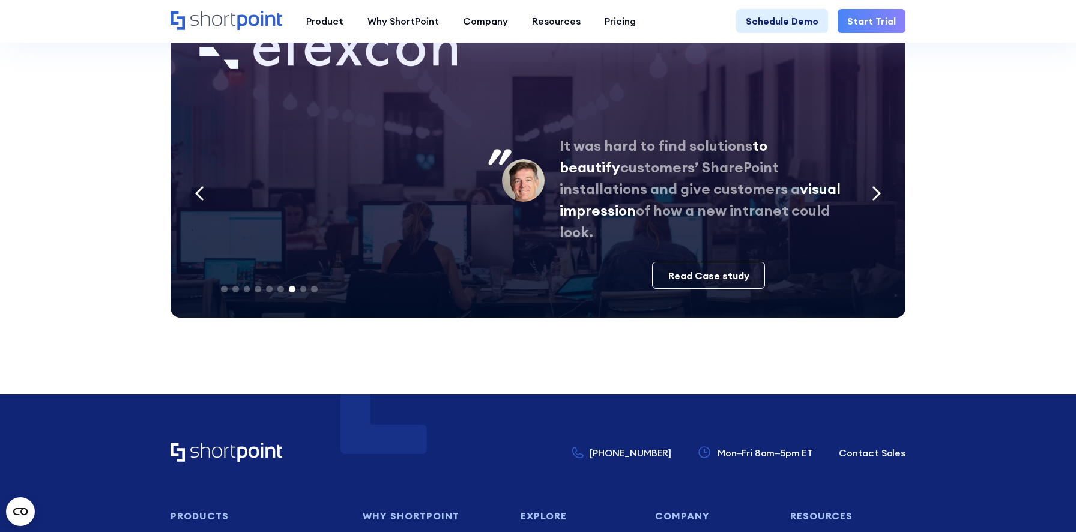
click at [873, 185] on icon "Next slide" at bounding box center [876, 193] width 10 height 16
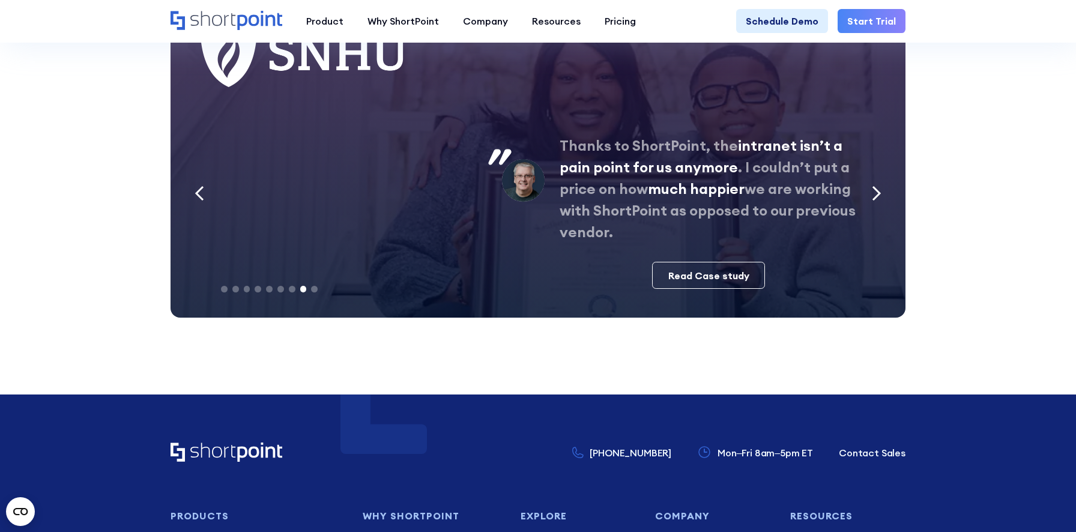
click at [873, 185] on icon "Next slide" at bounding box center [876, 193] width 10 height 16
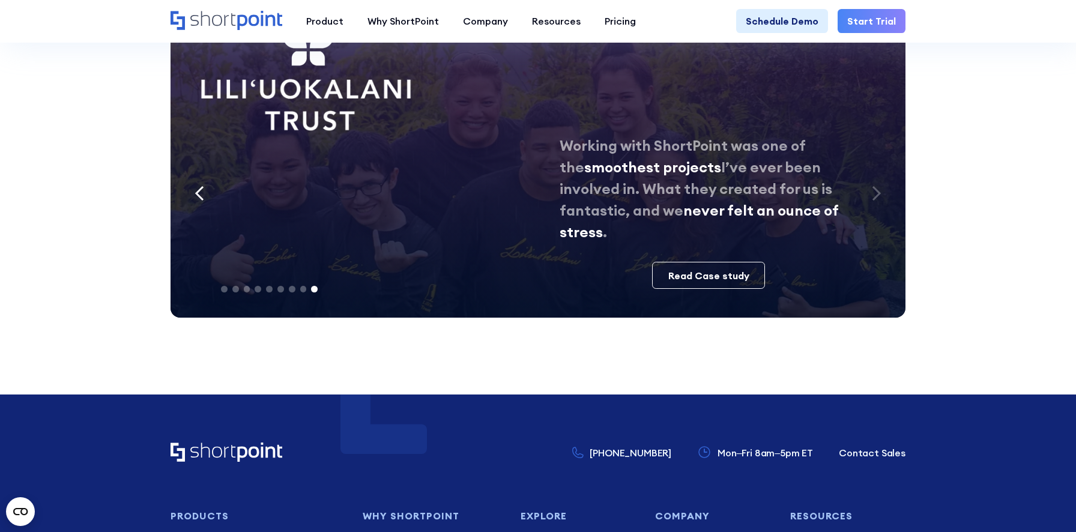
click at [194, 187] on icon "Previous slide" at bounding box center [199, 193] width 10 height 16
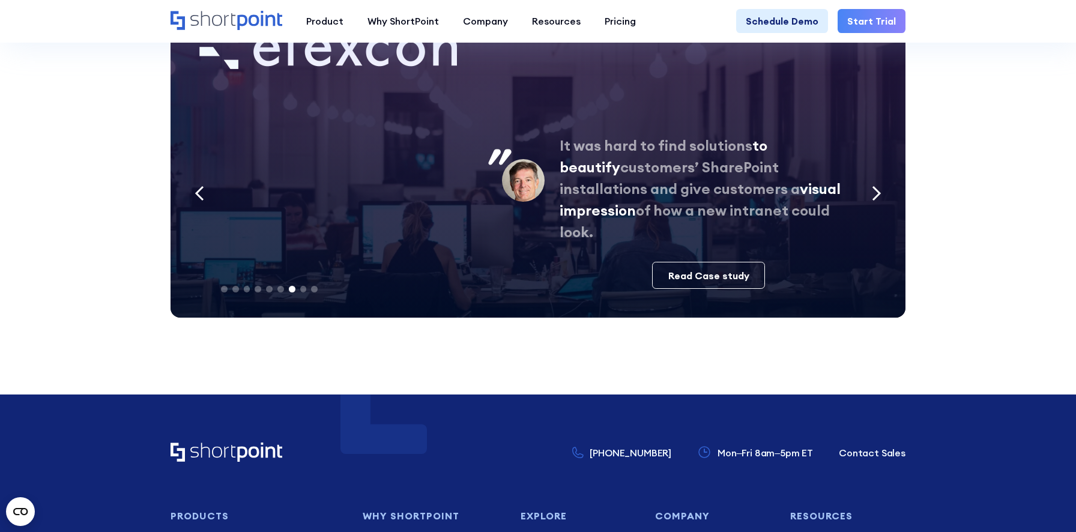
click at [194, 187] on icon "Previous slide" at bounding box center [199, 193] width 10 height 16
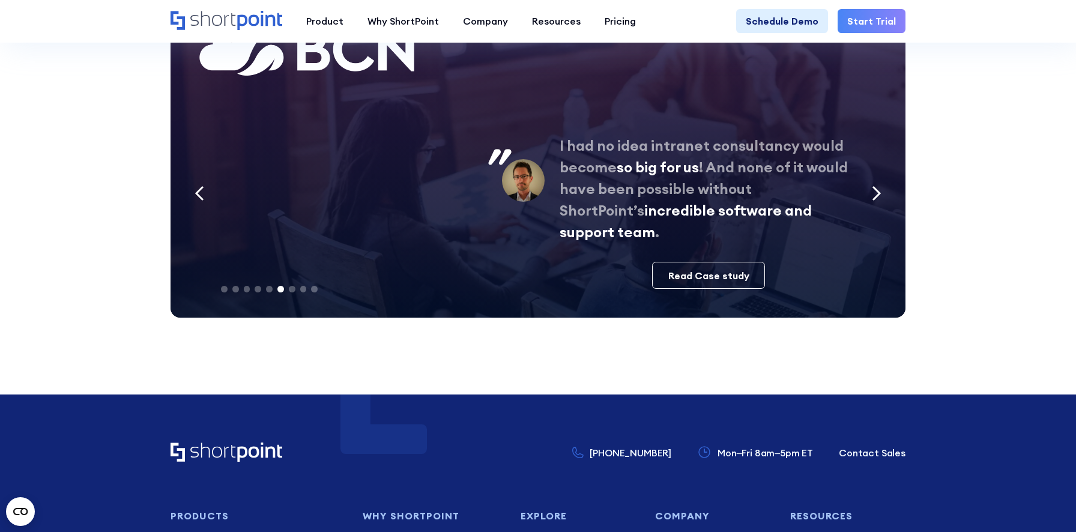
click at [194, 187] on icon "Previous slide" at bounding box center [199, 193] width 10 height 16
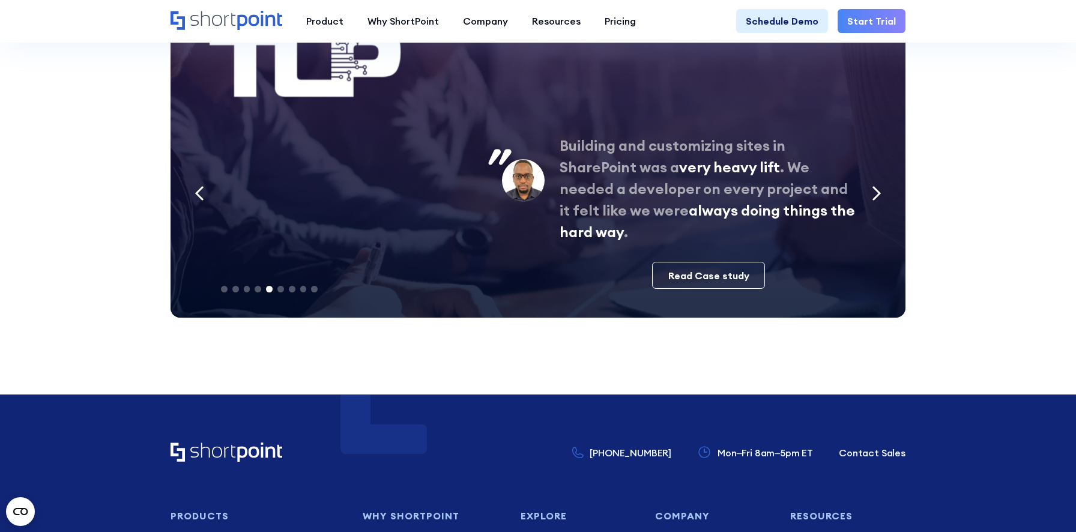
click at [194, 187] on icon "Previous slide" at bounding box center [199, 193] width 10 height 16
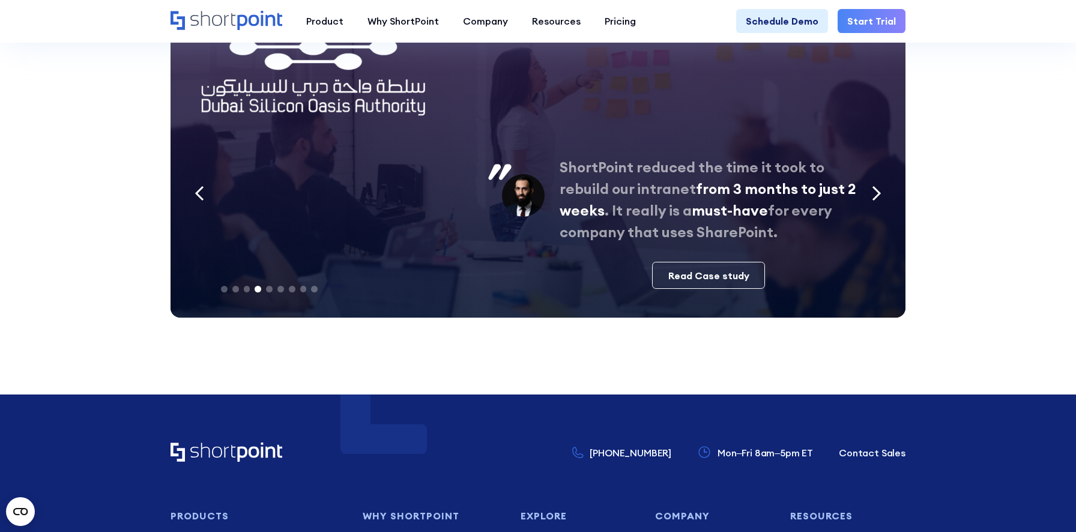
click at [194, 187] on icon "Previous slide" at bounding box center [199, 193] width 10 height 16
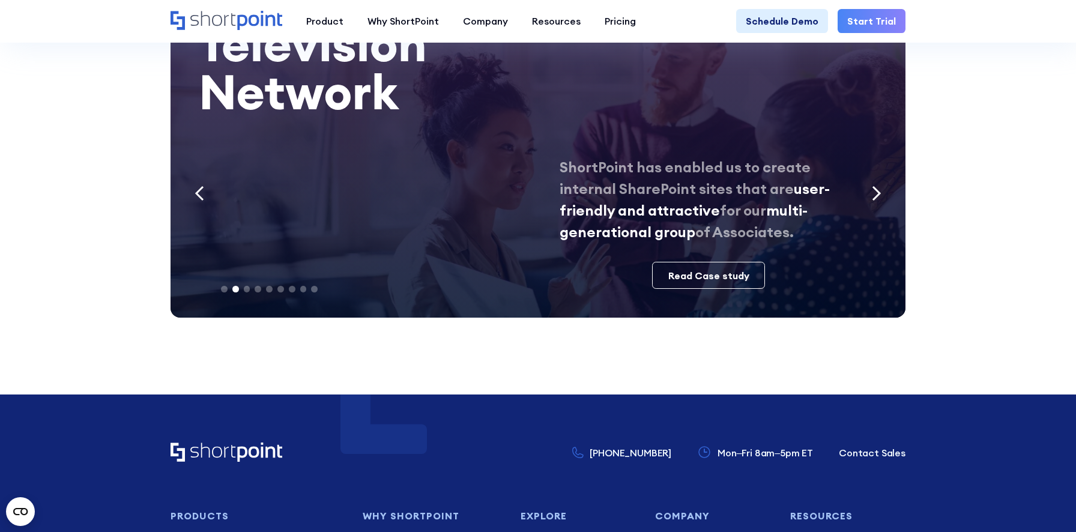
click at [194, 187] on icon "Previous slide" at bounding box center [199, 193] width 10 height 16
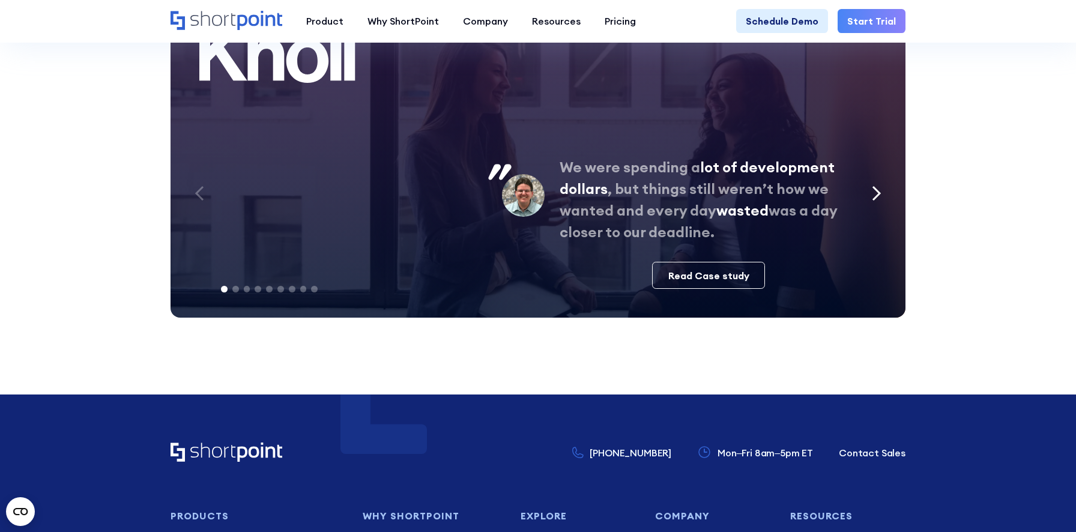
click at [194, 187] on icon "Previous slide" at bounding box center [199, 193] width 10 height 16
click at [118, 185] on section "We were spending a lot of development dollars , but things still weren’t how we…" at bounding box center [538, 156] width 1076 height 475
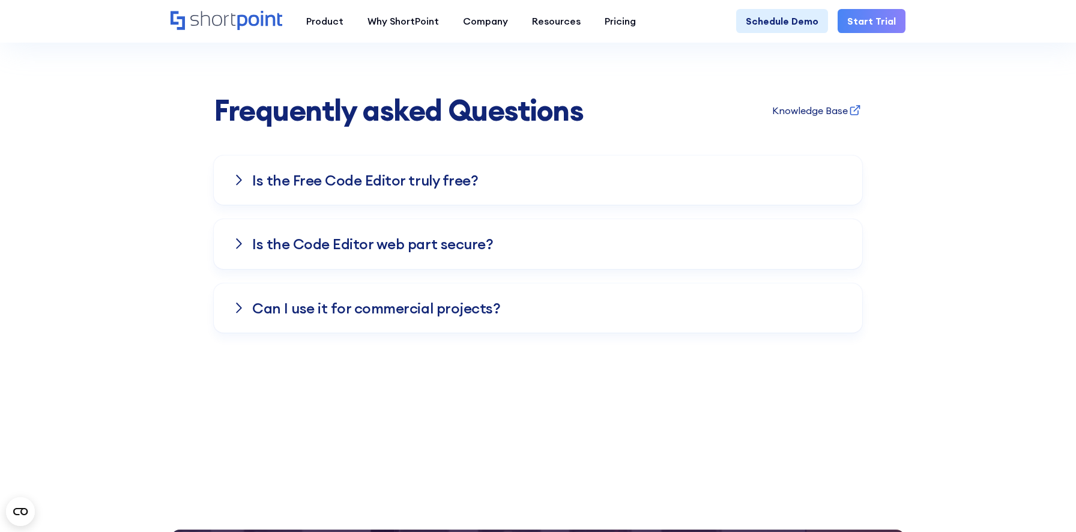
scroll to position [3608, 0]
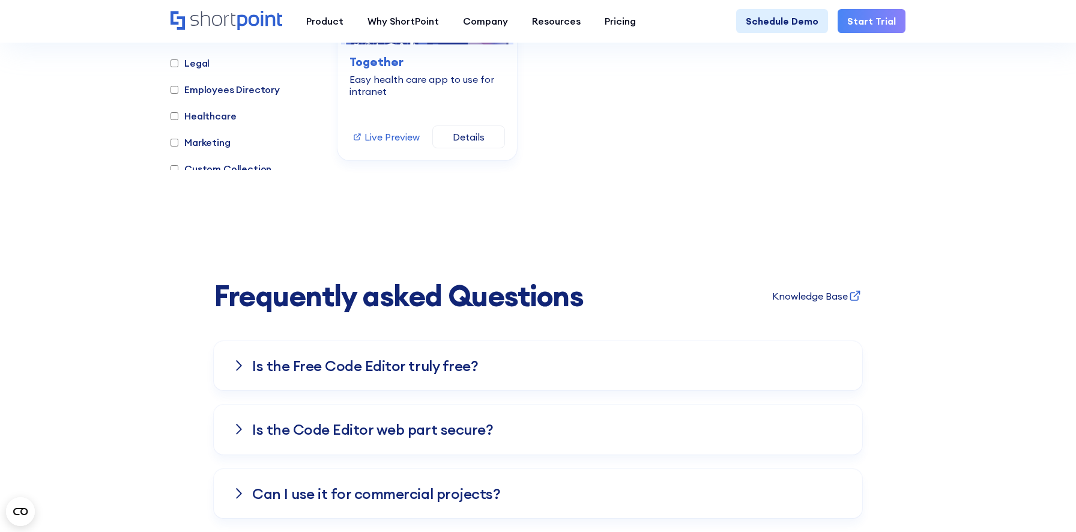
click at [278, 358] on h3 "Is the Free Co﻿de Editor truly free?" at bounding box center [365, 366] width 226 height 16
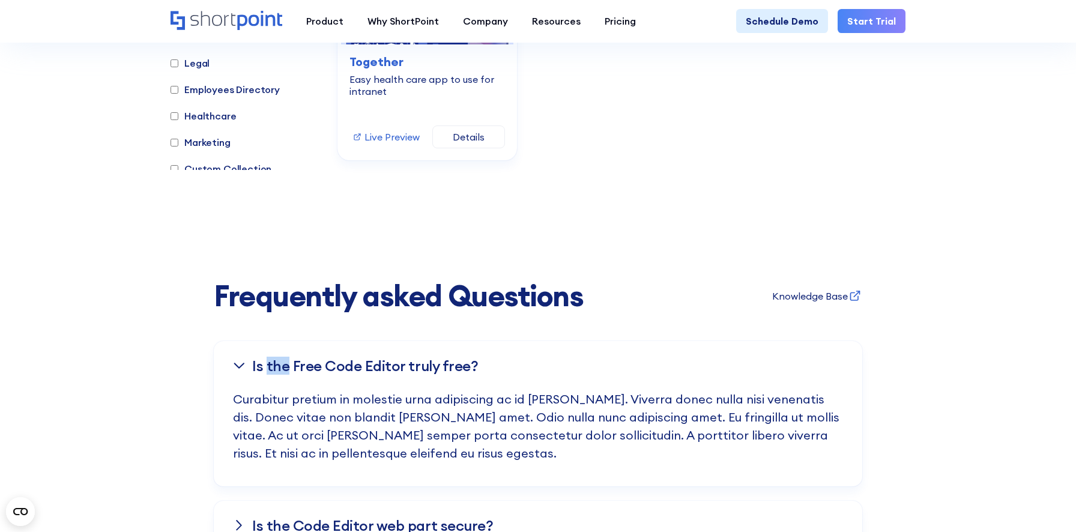
click at [278, 358] on h3 "Is the Free Co﻿de Editor truly free?" at bounding box center [365, 366] width 226 height 16
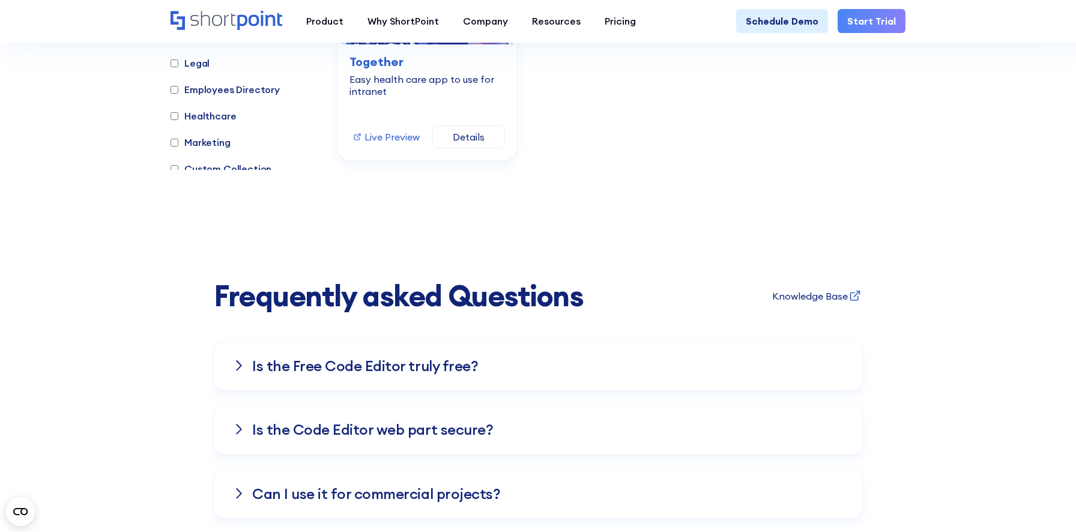
click at [142, 336] on div "Frequently asked Questions Knowledge Base Is the Free Co﻿de Editor truly free? …" at bounding box center [538, 399] width 1076 height 238
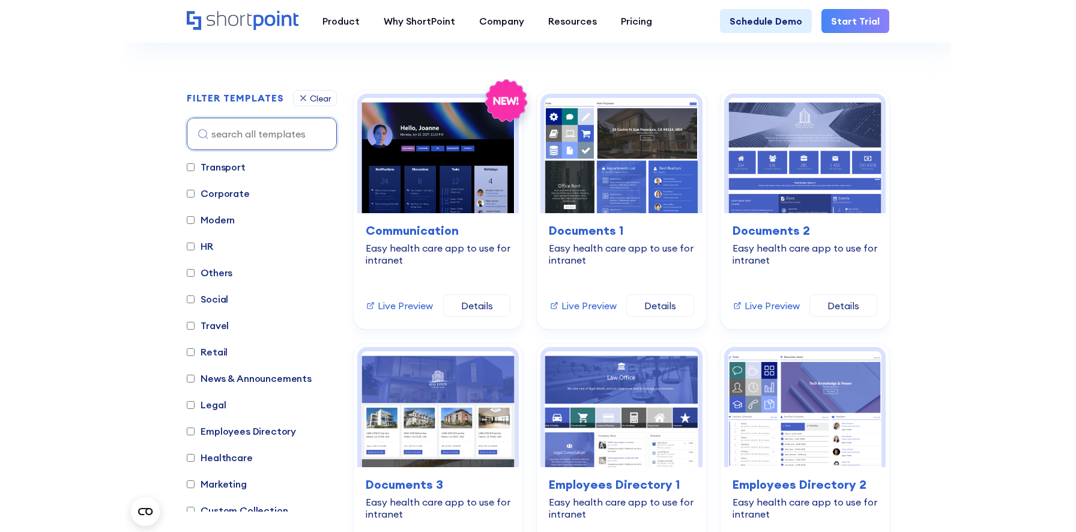
scroll to position [299, 0]
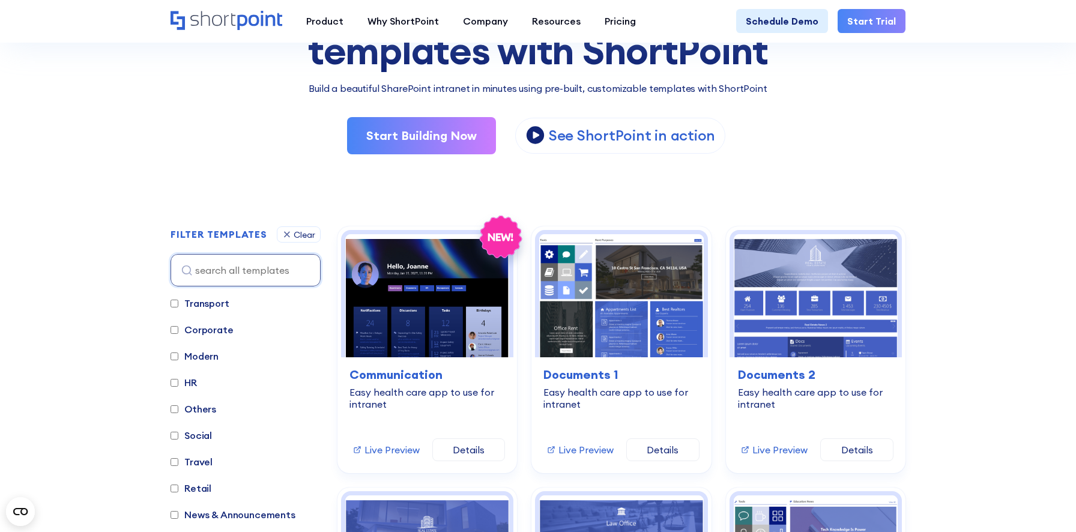
scroll to position [0, 0]
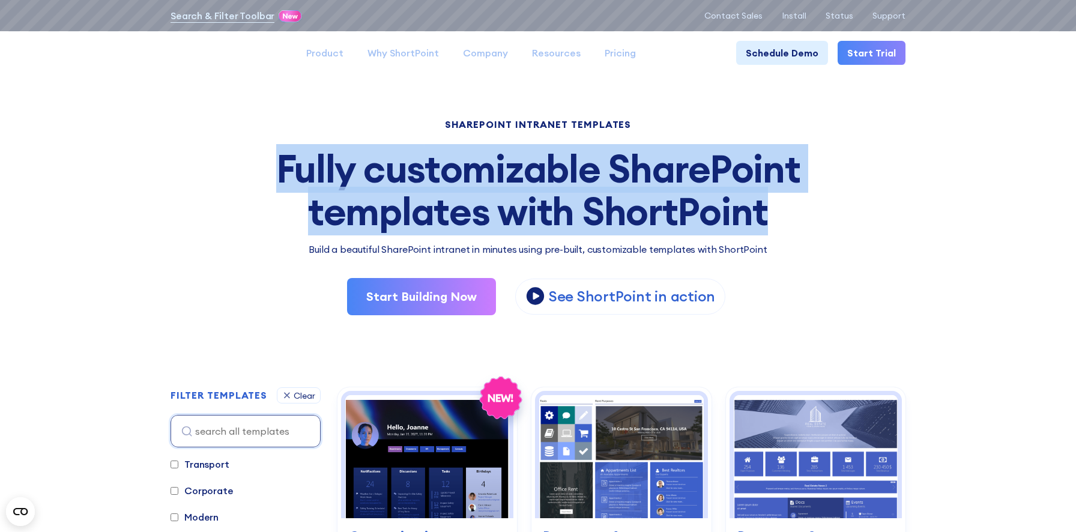
drag, startPoint x: 277, startPoint y: 167, endPoint x: 792, endPoint y: 216, distance: 516.7
click at [792, 216] on div "Fully customizable SharePoint templates with ShortPoint" at bounding box center [537, 190] width 735 height 85
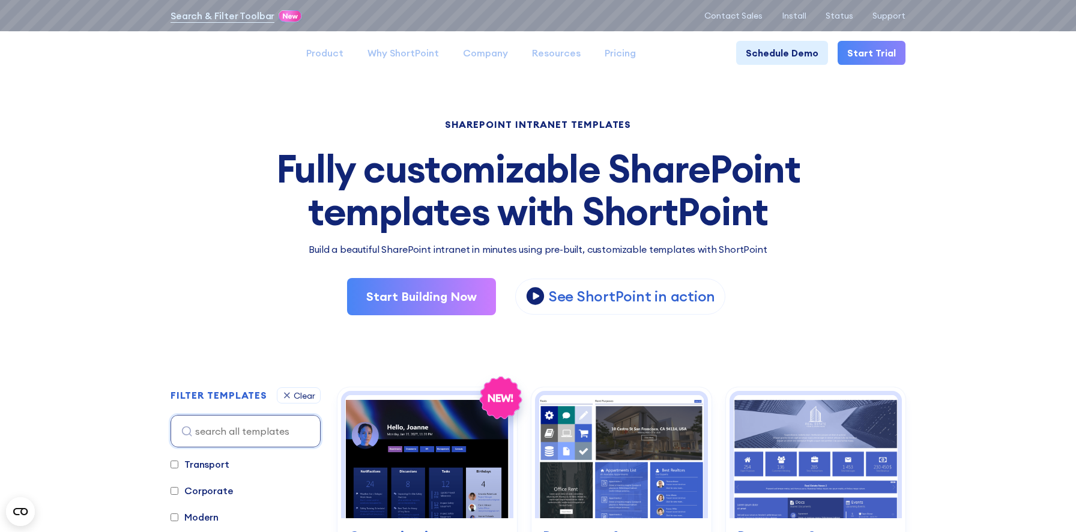
click at [390, 178] on div "Fully customizable SharePoint templates with ShortPoint" at bounding box center [537, 190] width 735 height 85
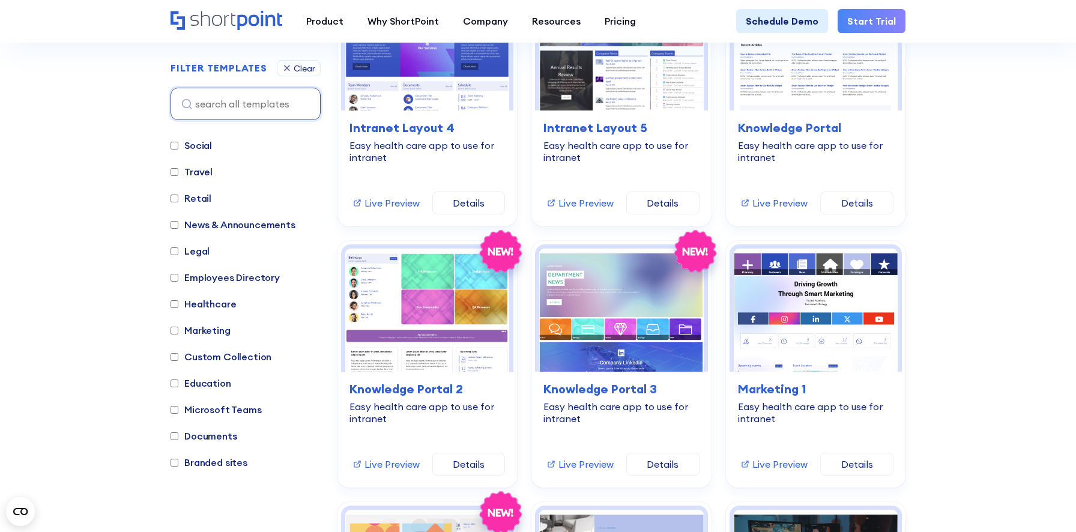
scroll to position [2206, 0]
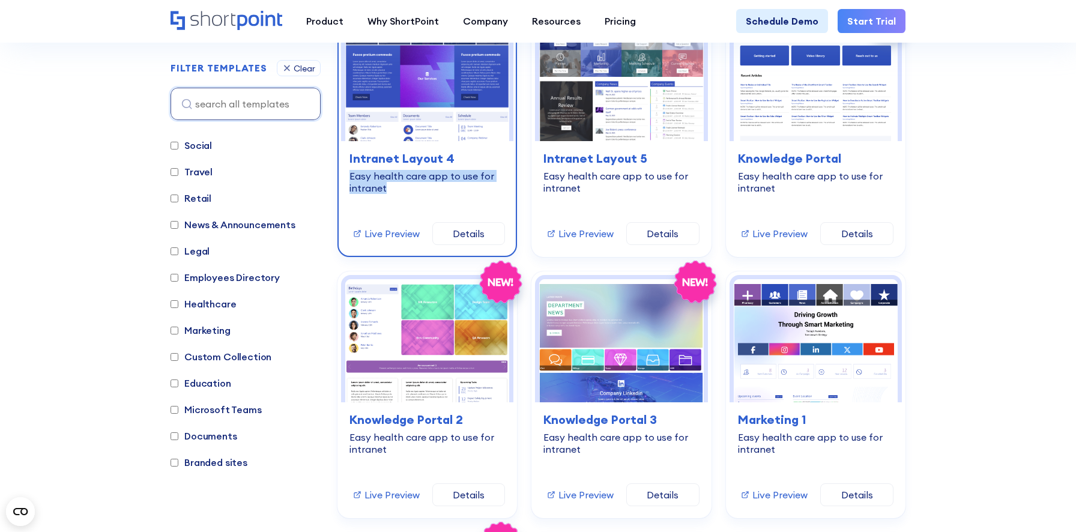
drag, startPoint x: 350, startPoint y: 173, endPoint x: 389, endPoint y: 182, distance: 40.0
click at [389, 182] on div "Easy health care app to use for intranet" at bounding box center [426, 182] width 155 height 24
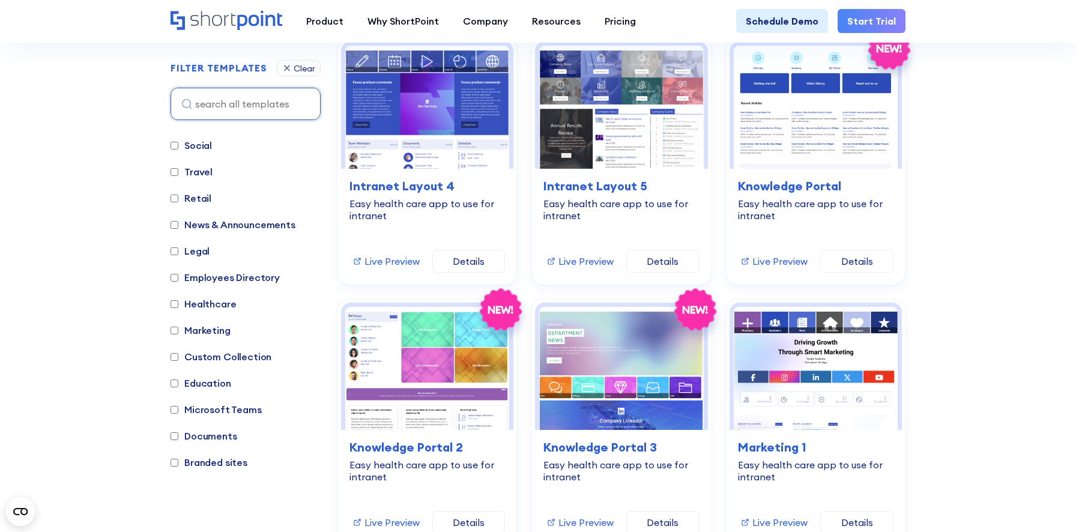
scroll to position [0, 0]
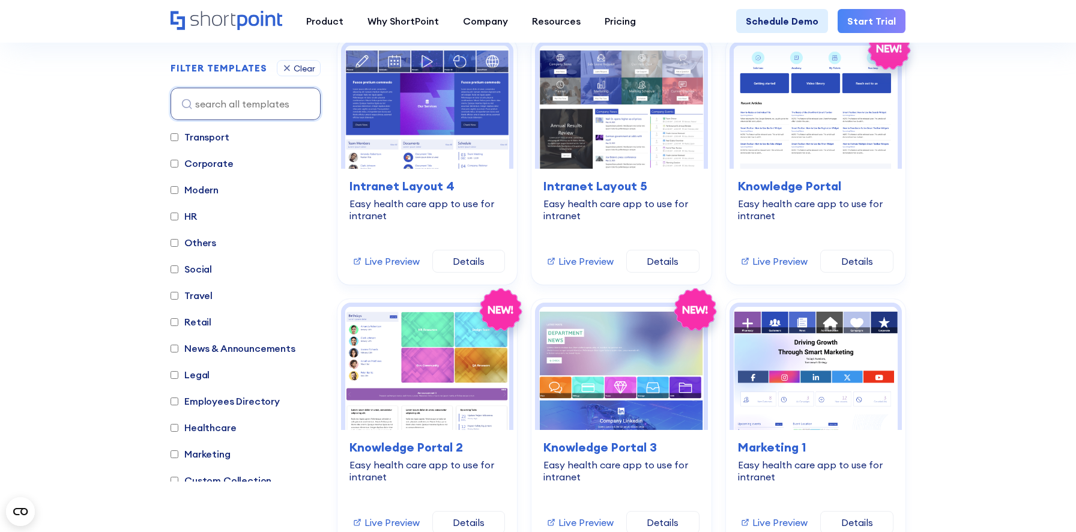
click at [187, 214] on label "HR" at bounding box center [183, 216] width 26 height 14
click at [178, 214] on input "HR" at bounding box center [174, 216] width 8 height 8
checkbox input "true"
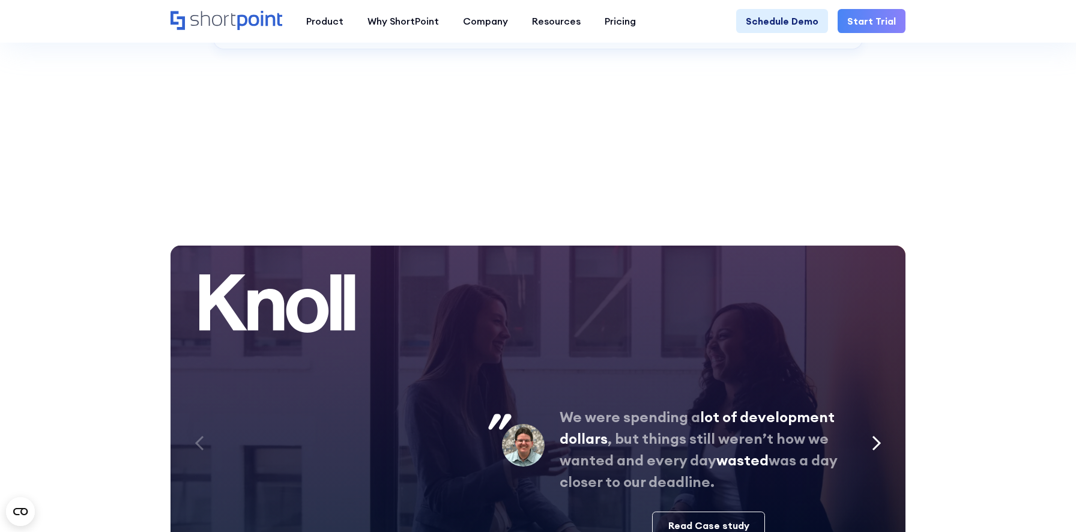
scroll to position [327, 0]
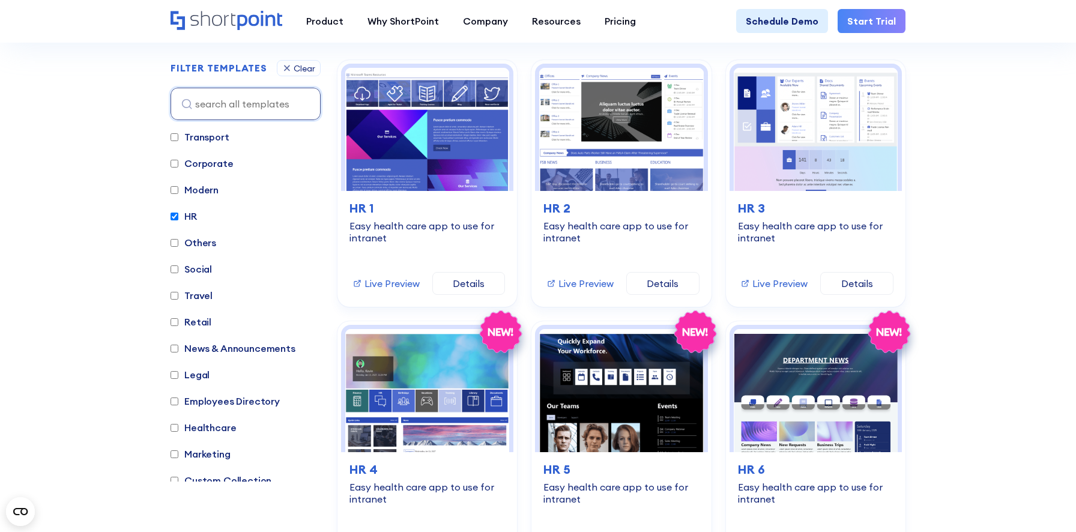
click at [203, 159] on label "Corporate" at bounding box center [201, 163] width 63 height 14
click at [178, 160] on input "Corporate" at bounding box center [174, 164] width 8 height 8
checkbox input "true"
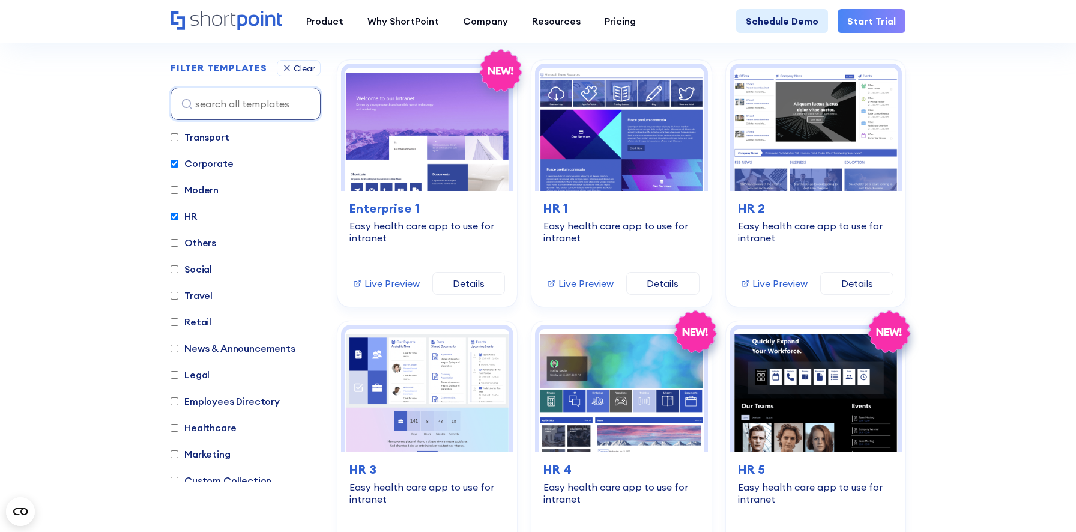
click at [213, 139] on label "Transport" at bounding box center [199, 137] width 59 height 14
click at [178, 139] on input "Transport" at bounding box center [174, 137] width 8 height 8
checkbox input "true"
click at [200, 189] on label "Modern" at bounding box center [194, 189] width 48 height 14
click at [178, 189] on input "Modern" at bounding box center [174, 190] width 8 height 8
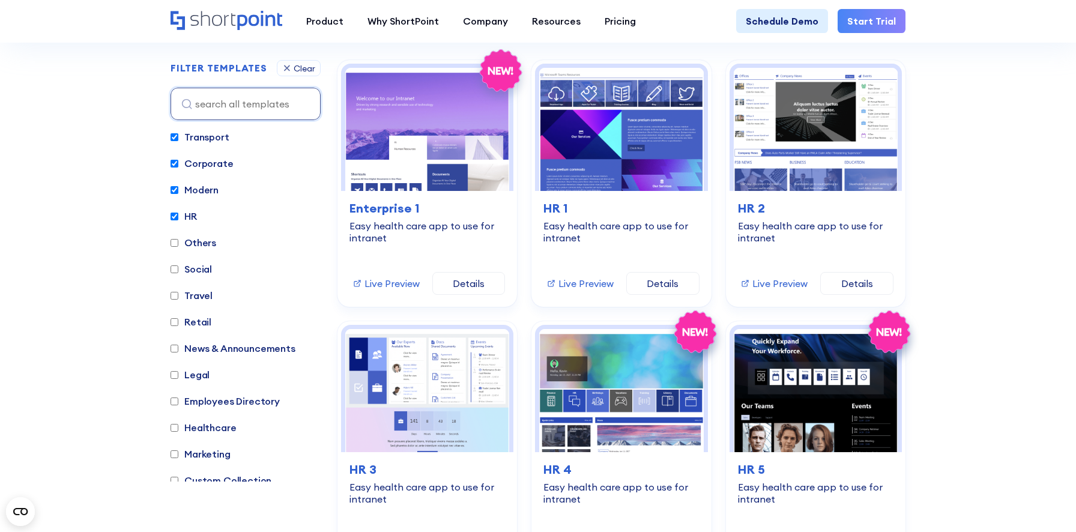
click at [200, 189] on label "Modern" at bounding box center [194, 189] width 48 height 14
click at [178, 189] on input "Modern" at bounding box center [174, 190] width 8 height 8
checkbox input "false"
click at [211, 163] on label "Corporate" at bounding box center [201, 163] width 63 height 14
click at [178, 163] on input "Corporate" at bounding box center [174, 164] width 8 height 8
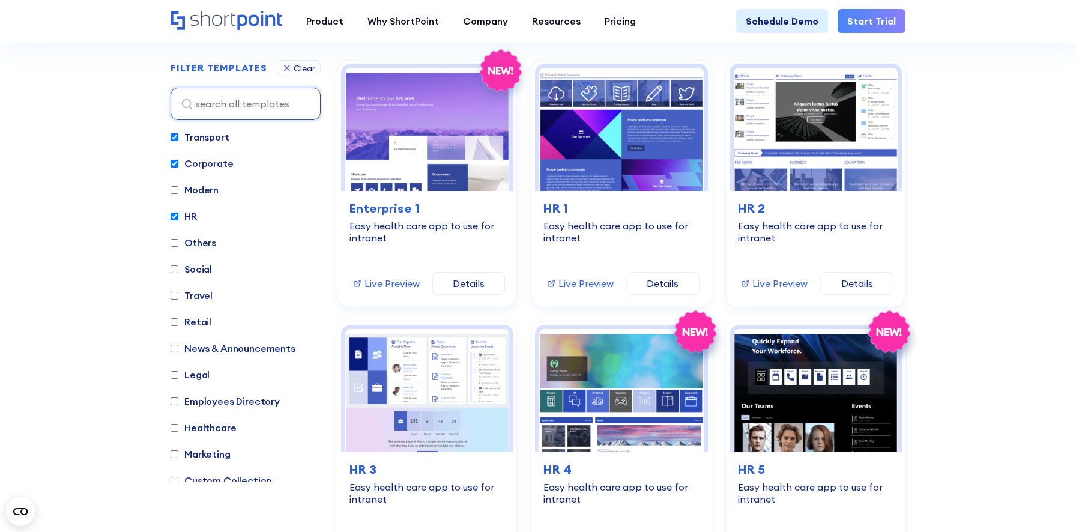
checkbox input "false"
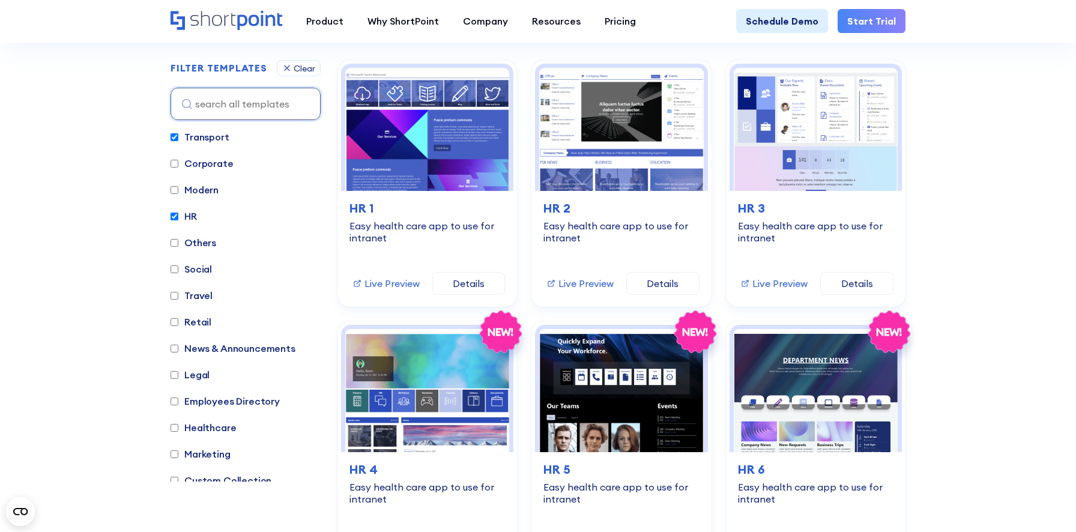
click at [214, 133] on label "Transport" at bounding box center [199, 137] width 59 height 14
click at [178, 133] on input "Transport" at bounding box center [174, 137] width 8 height 8
checkbox input "false"
click at [236, 106] on input at bounding box center [245, 104] width 150 height 32
type input "h"
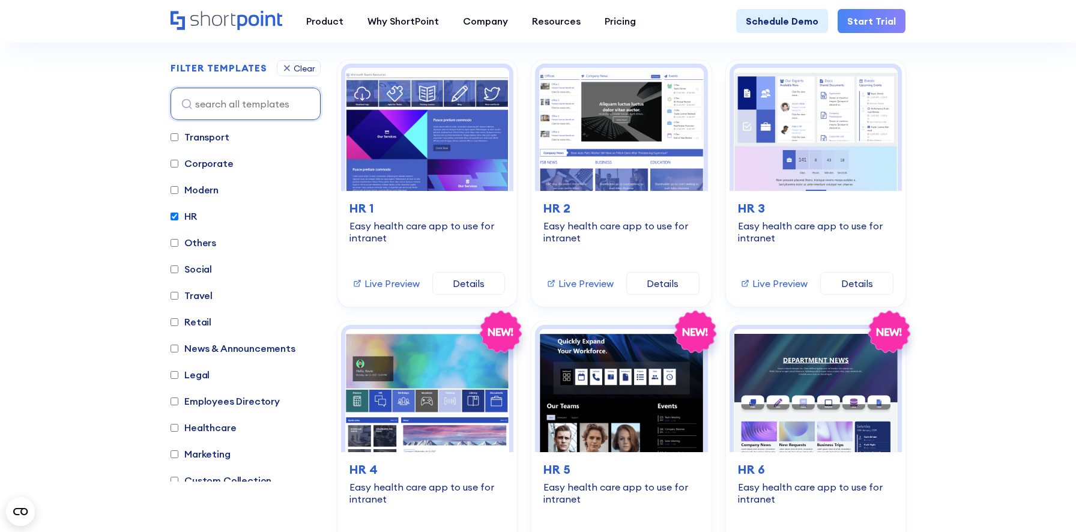
click at [89, 177] on section "SHAREPOINT INTRANET TEMPLATES Fully customizable SharePoint templates with Shor…" at bounding box center [538, 263] width 1076 height 1133
click at [177, 220] on label "HR" at bounding box center [183, 216] width 26 height 14
click at [177, 220] on input "HR" at bounding box center [174, 216] width 8 height 8
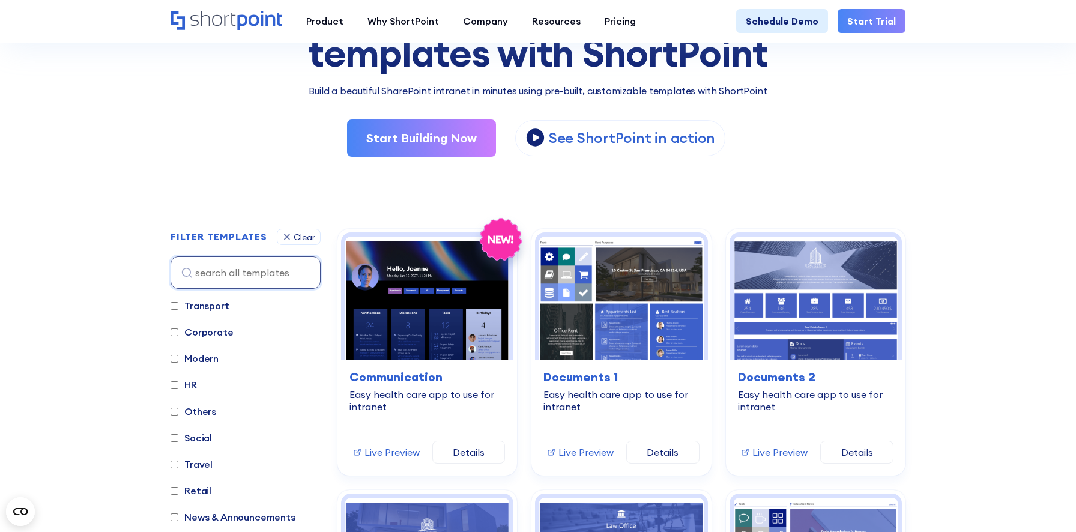
scroll to position [190, 0]
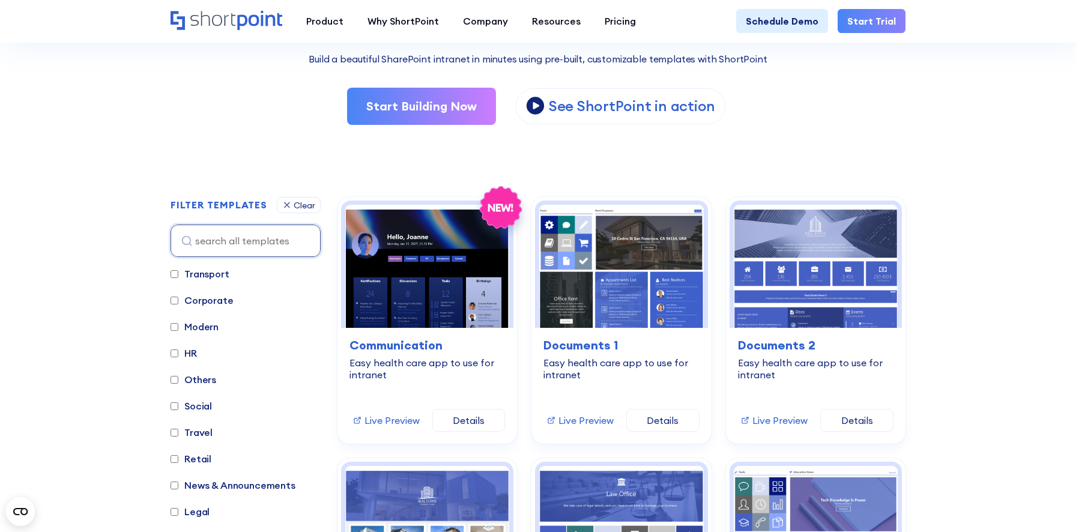
click at [188, 349] on label "HR" at bounding box center [183, 353] width 26 height 14
click at [178, 349] on input "HR" at bounding box center [174, 353] width 8 height 8
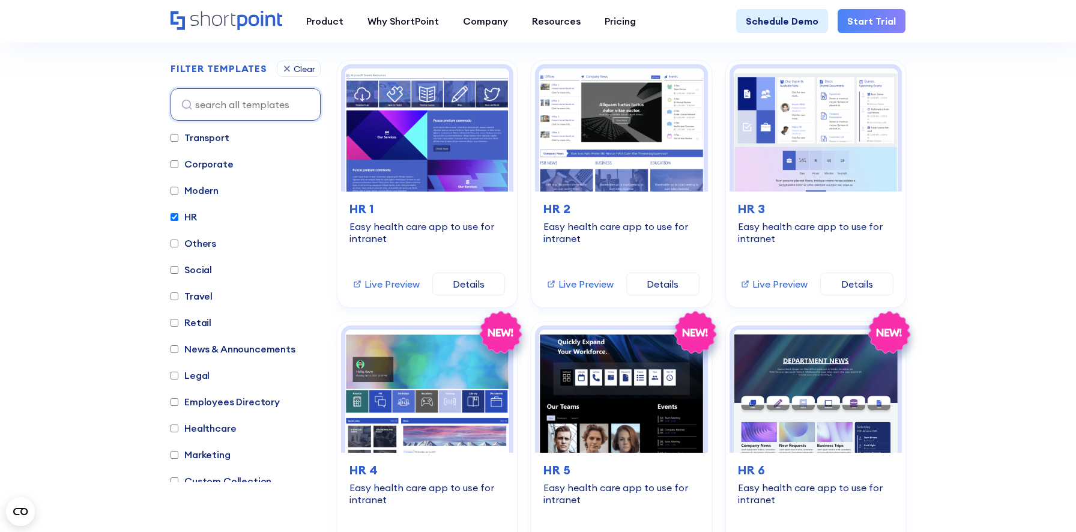
scroll to position [327, 0]
click at [185, 219] on label "HR" at bounding box center [183, 216] width 26 height 14
click at [178, 219] on input "HR" at bounding box center [174, 216] width 8 height 8
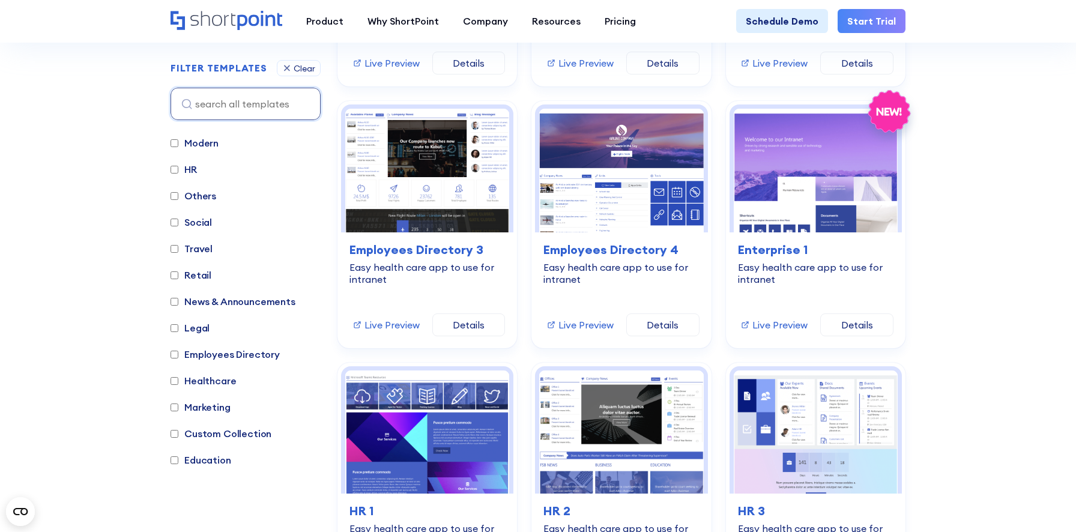
scroll to position [0, 0]
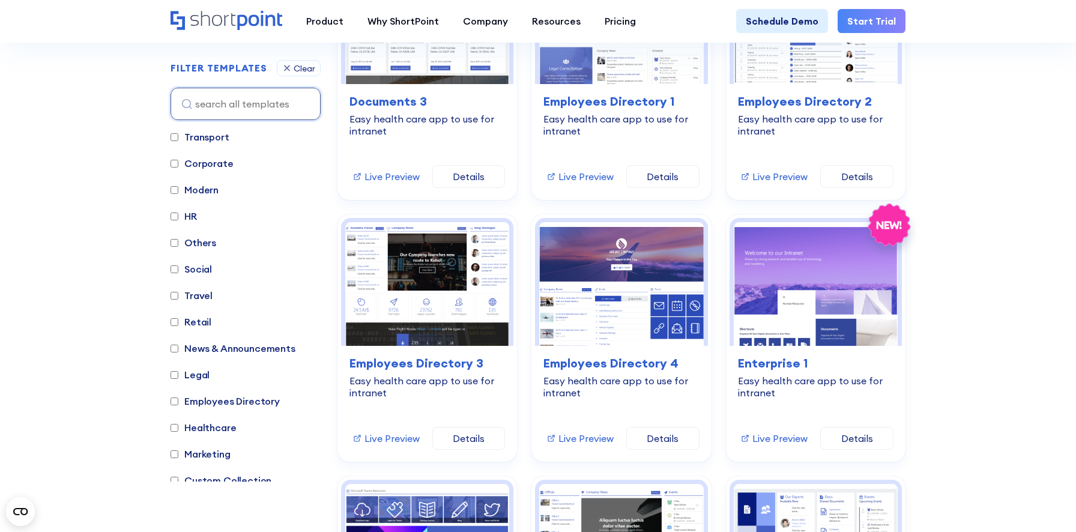
click at [191, 210] on label "HR" at bounding box center [183, 216] width 26 height 14
click at [178, 212] on input "HR" at bounding box center [174, 216] width 8 height 8
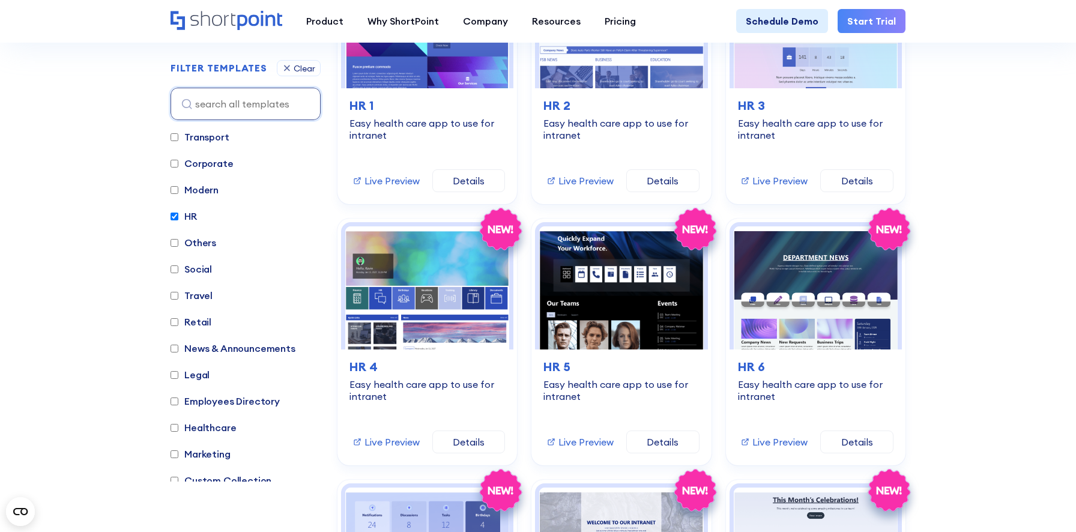
scroll to position [327, 0]
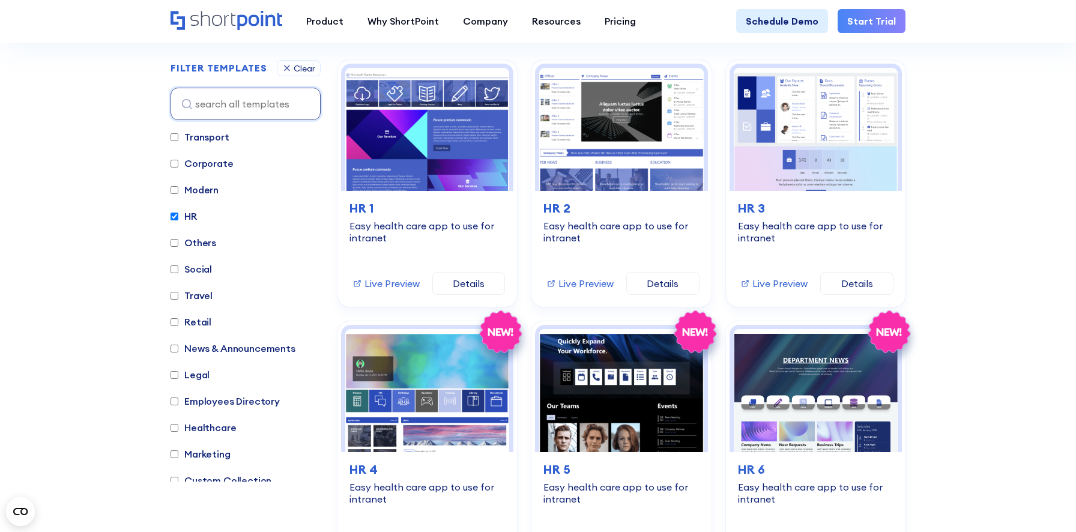
click at [191, 214] on label "HR" at bounding box center [183, 216] width 26 height 14
click at [178, 214] on input "HR" at bounding box center [174, 216] width 8 height 8
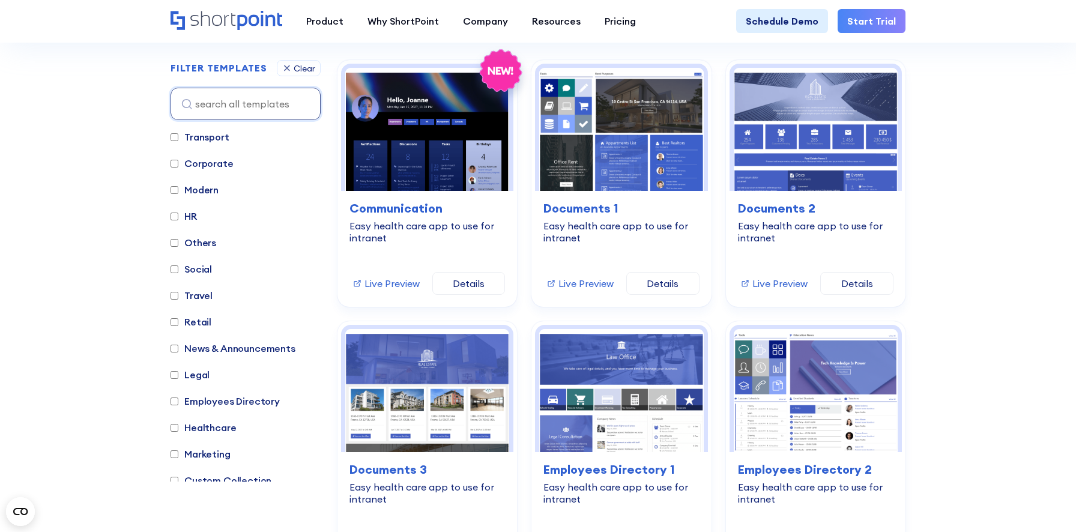
click at [191, 214] on label "HR" at bounding box center [183, 216] width 26 height 14
click at [178, 214] on input "HR" at bounding box center [174, 216] width 8 height 8
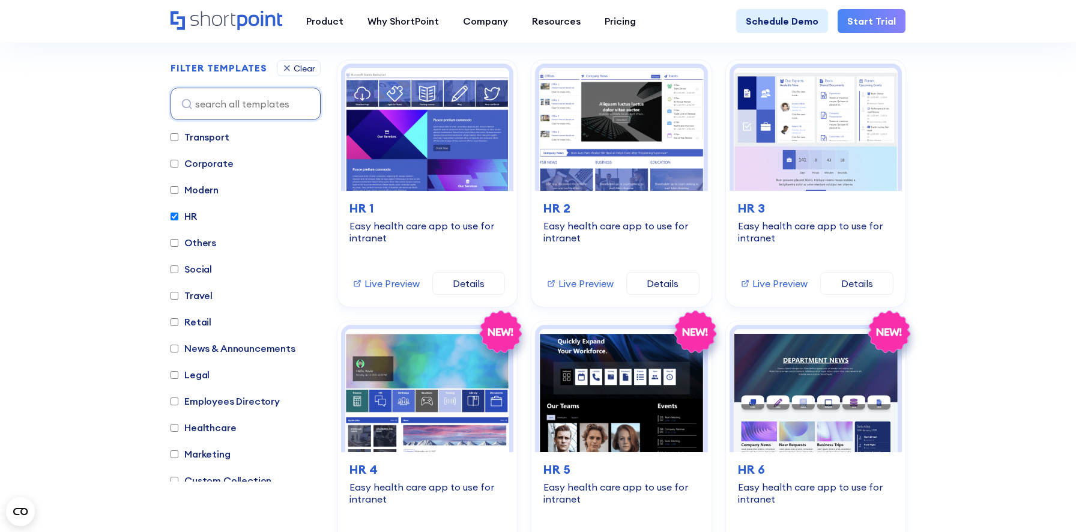
click at [191, 214] on label "HR" at bounding box center [183, 216] width 26 height 14
click at [178, 214] on input "HR" at bounding box center [174, 216] width 8 height 8
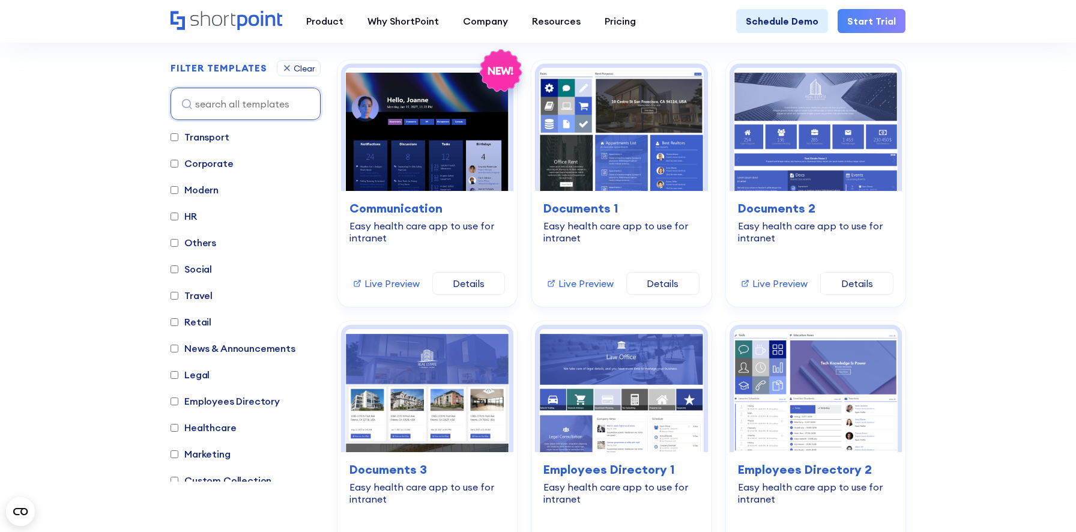
click at [191, 214] on label "HR" at bounding box center [183, 216] width 26 height 14
click at [178, 214] on input "HR" at bounding box center [174, 216] width 8 height 8
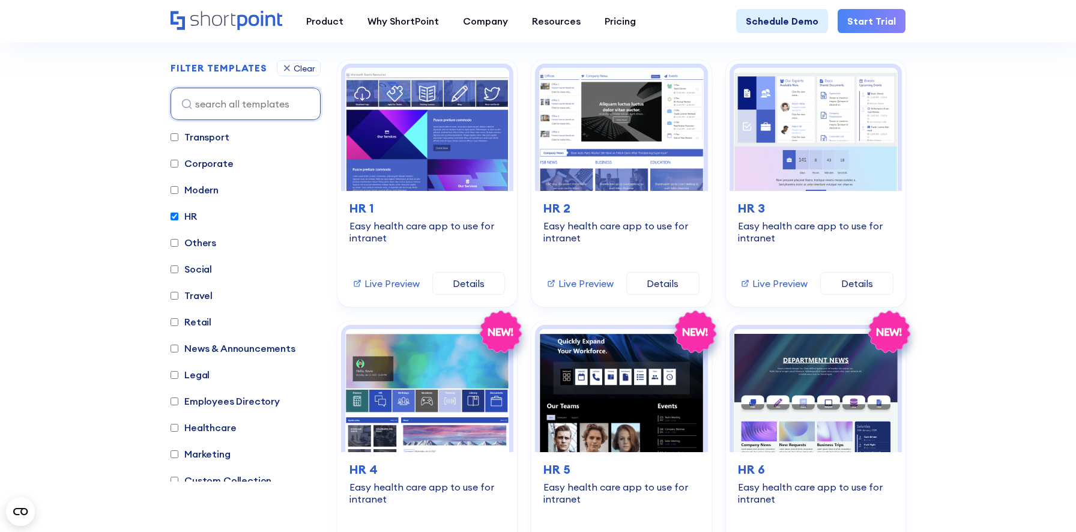
click at [191, 214] on label "HR" at bounding box center [183, 216] width 26 height 14
click at [178, 214] on input "HR" at bounding box center [174, 216] width 8 height 8
checkbox input "false"
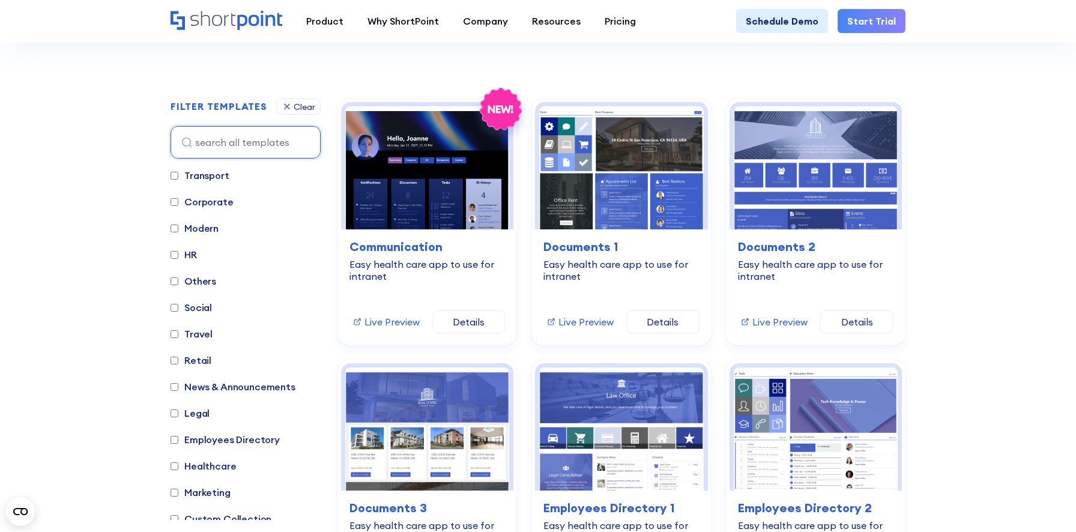
scroll to position [292, 0]
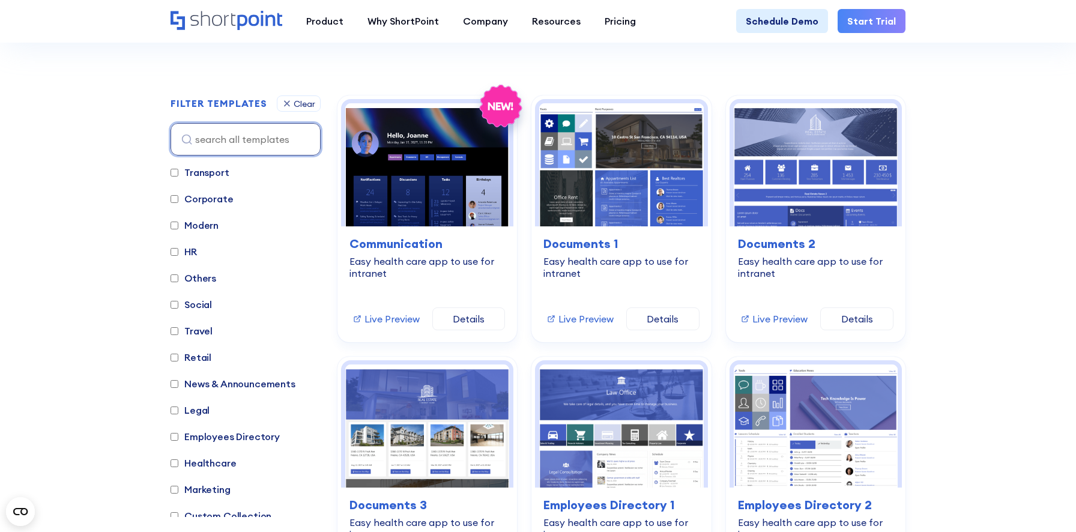
click at [211, 144] on input at bounding box center [245, 139] width 150 height 32
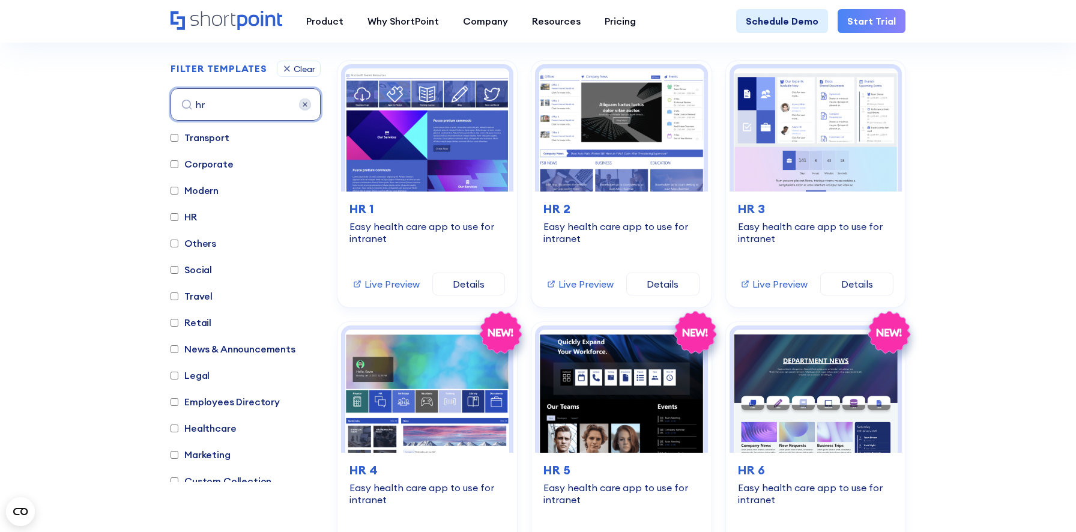
scroll to position [327, 0]
type input "h"
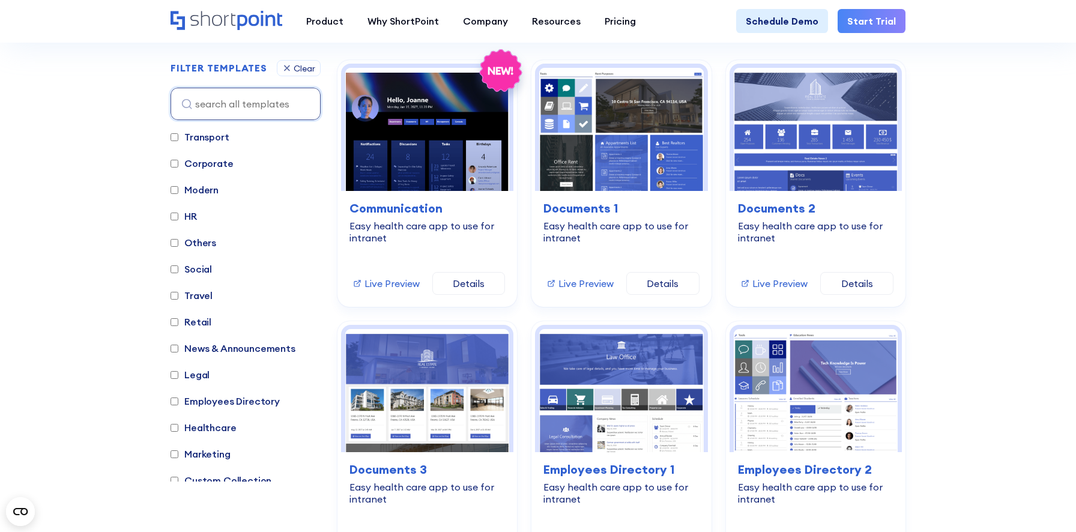
click at [289, 64] on icon at bounding box center [287, 68] width 10 height 10
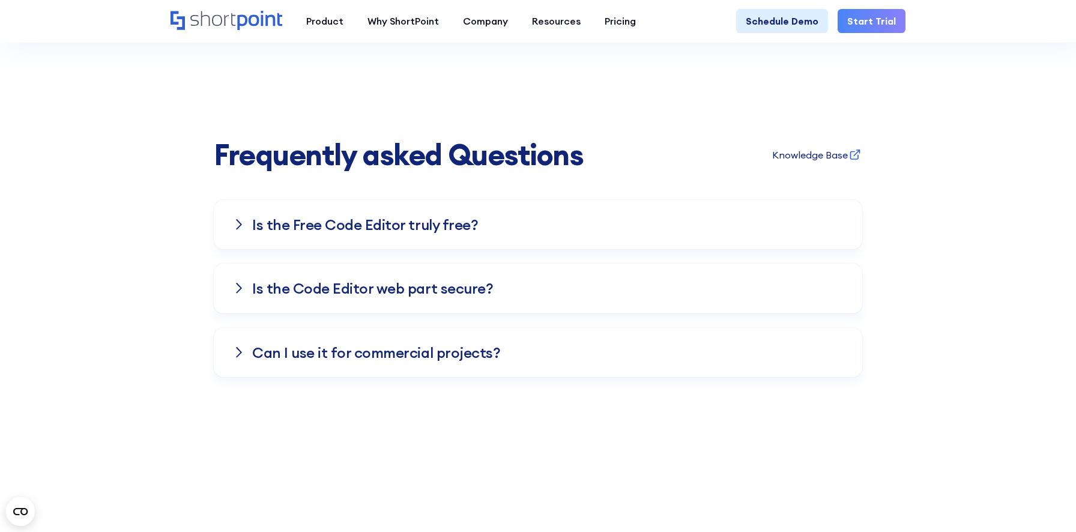
scroll to position [3756, 0]
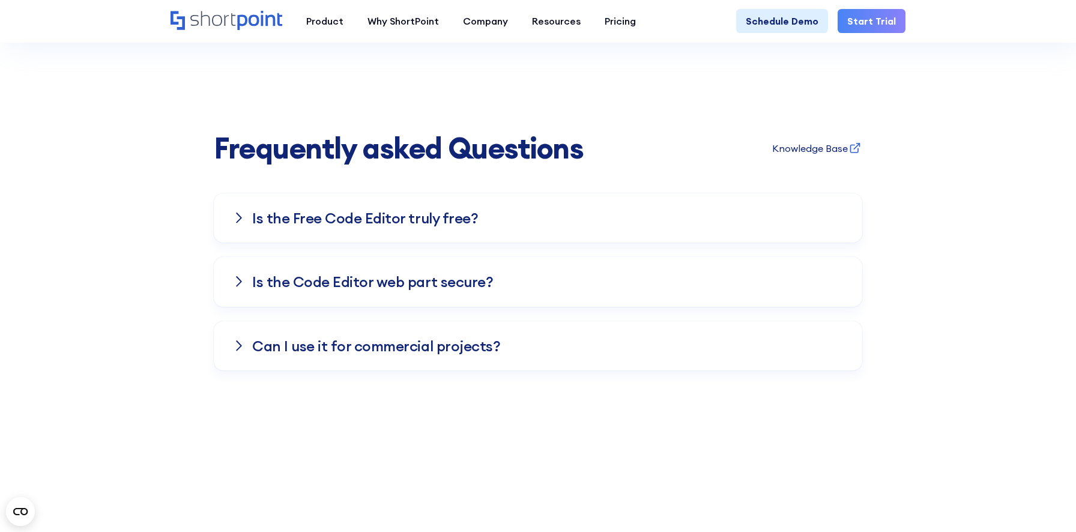
click at [287, 212] on h3 "Is the Free Co﻿de Editor truly free?" at bounding box center [365, 218] width 226 height 16
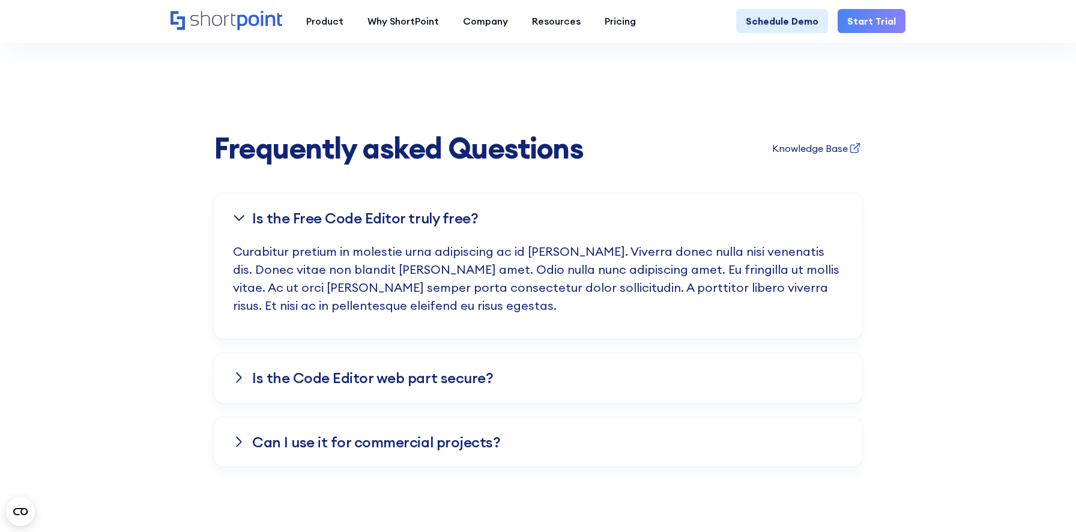
click at [277, 214] on h3 "Is the Free Co﻿de Editor truly free?" at bounding box center [365, 218] width 226 height 16
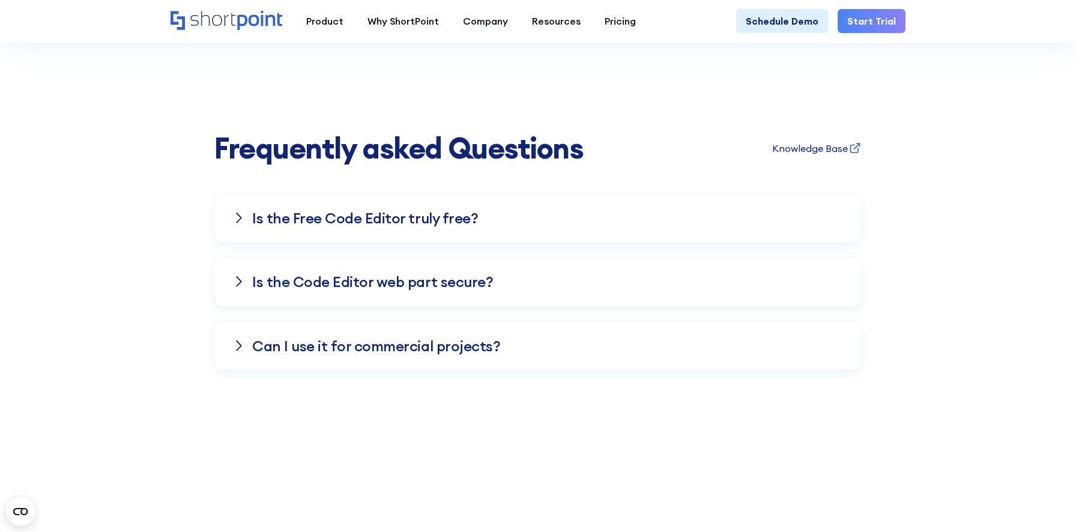
click at [279, 284] on div "Is the Code Editor web part secure?" at bounding box center [538, 281] width 610 height 49
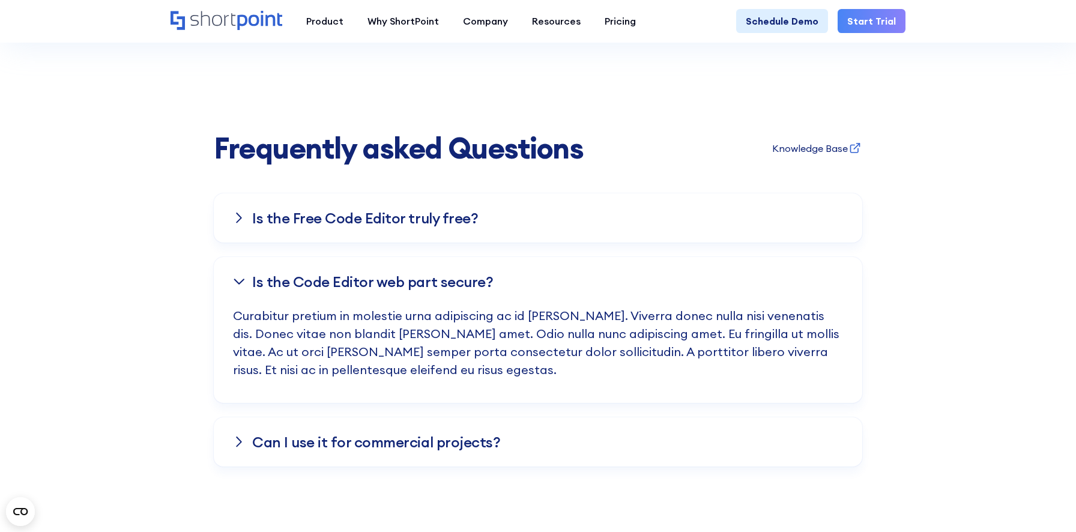
click at [271, 274] on h3 "Is the Code Editor web part secure?" at bounding box center [372, 282] width 241 height 16
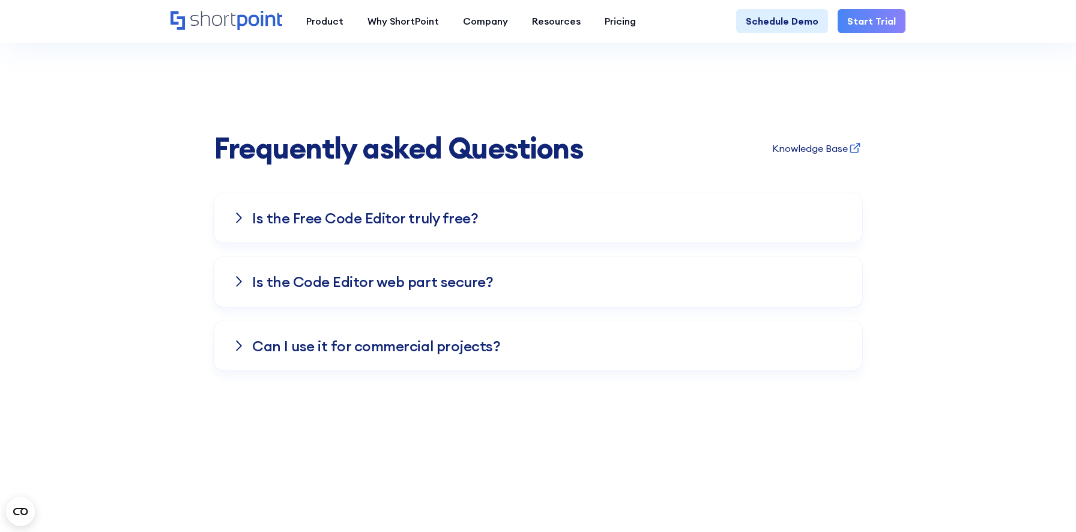
click at [264, 338] on h3 "Ca﻿n I use it for commercial projects?" at bounding box center [376, 346] width 248 height 16
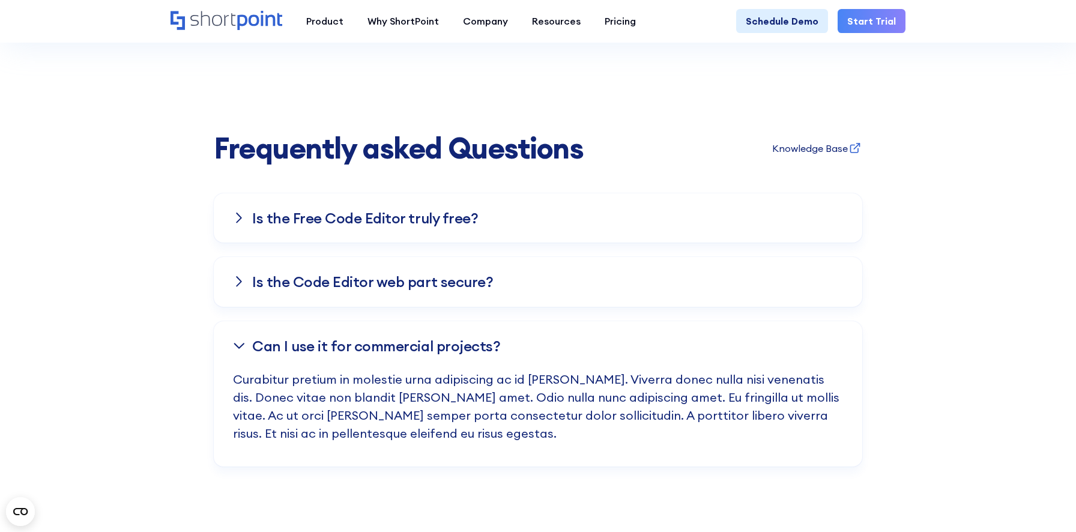
click at [264, 338] on h3 "Ca﻿n I use it for commercial projects?" at bounding box center [376, 346] width 248 height 16
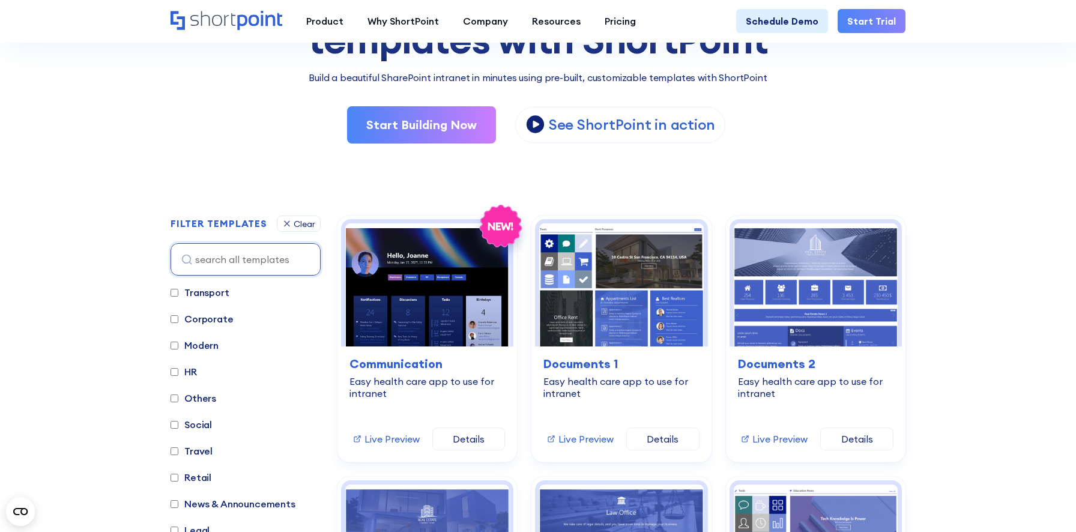
scroll to position [172, 0]
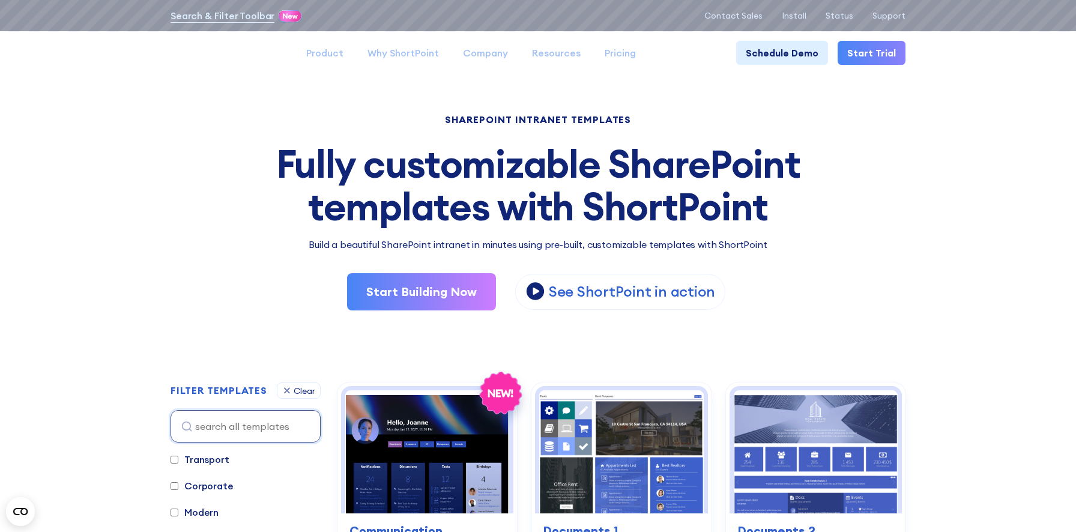
scroll to position [0, 0]
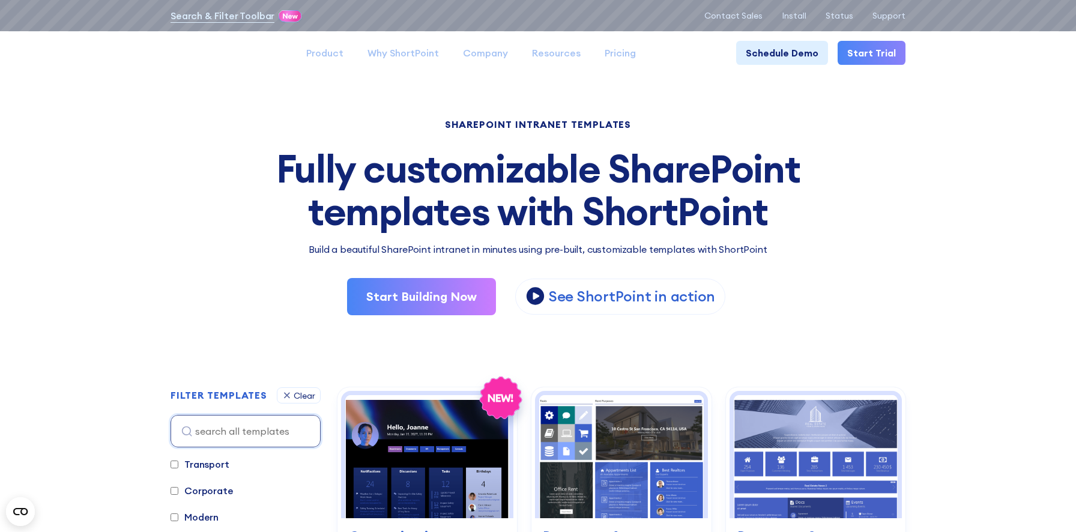
click at [318, 163] on div "Fully customizable SharePoint templates with ShortPoint" at bounding box center [537, 190] width 735 height 85
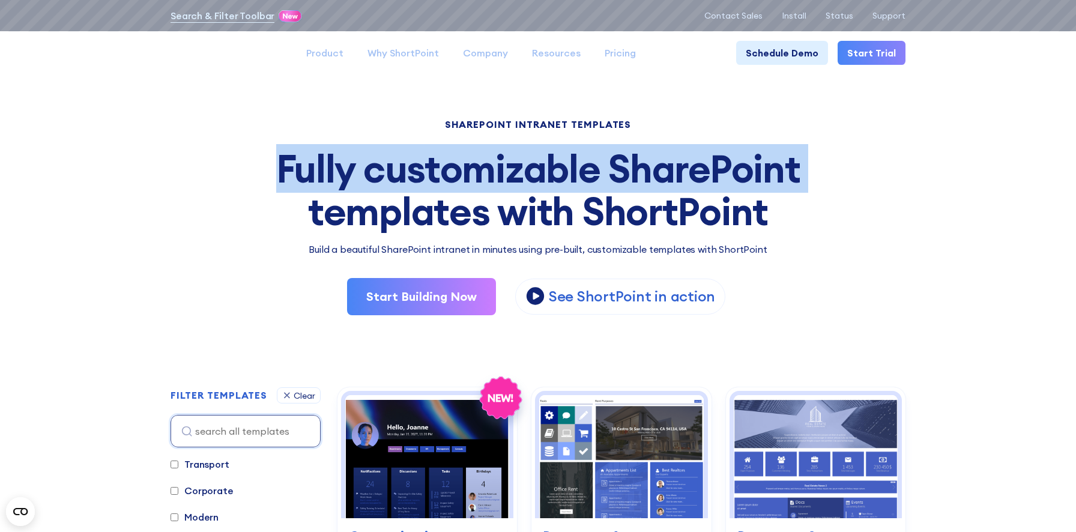
click at [318, 163] on div "Fully customizable SharePoint templates with ShortPoint" at bounding box center [537, 190] width 735 height 85
click at [325, 186] on div "Fully customizable SharePoint templates with ShortPoint" at bounding box center [537, 190] width 735 height 85
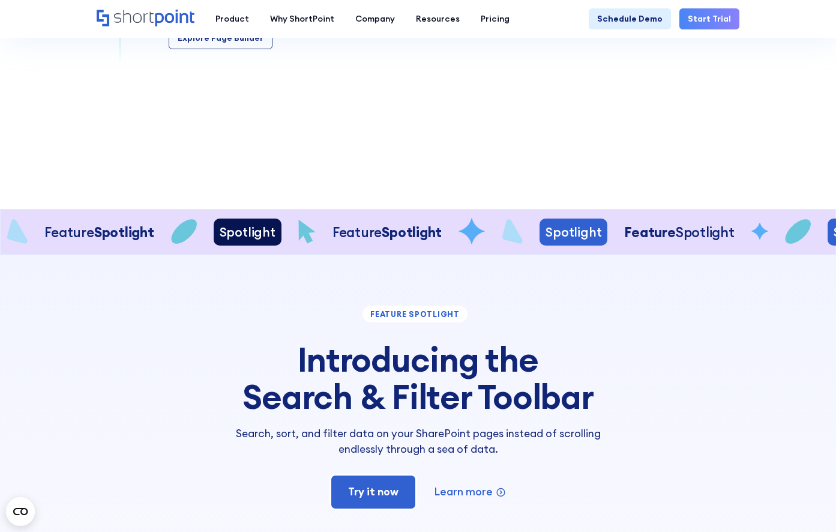
scroll to position [1932, 0]
